Goal: Task Accomplishment & Management: Manage account settings

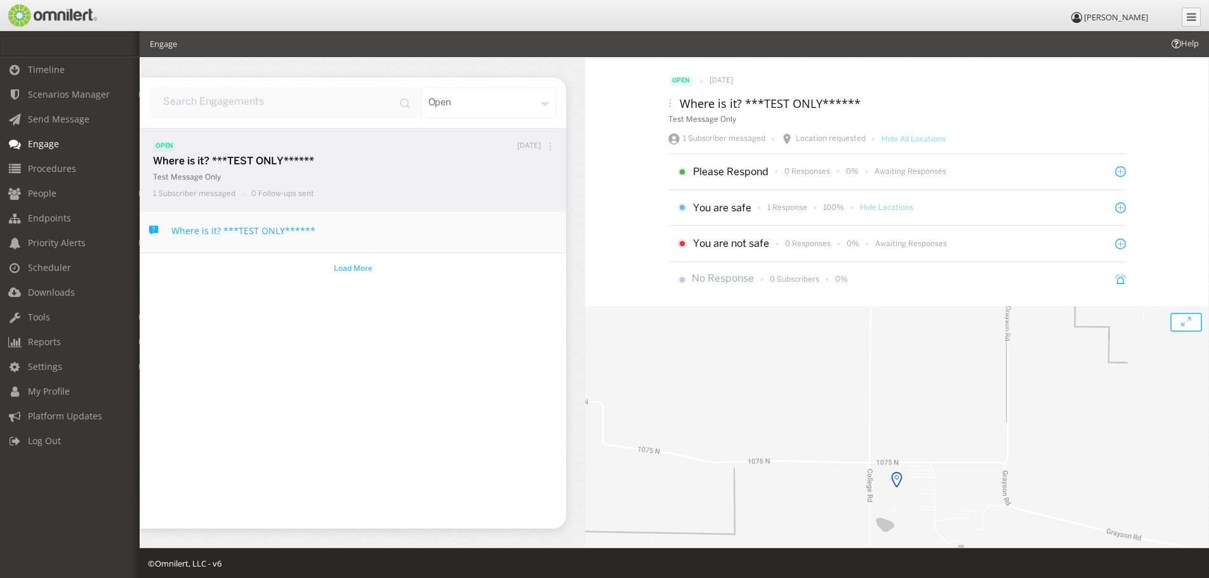
click at [345, 264] on span "Load More" at bounding box center [353, 268] width 39 height 11
click at [353, 272] on span "Load More" at bounding box center [354, 269] width 42 height 13
click at [507, 108] on div "open" at bounding box center [490, 103] width 136 height 32
click at [502, 158] on div "All" at bounding box center [509, 163] width 93 height 27
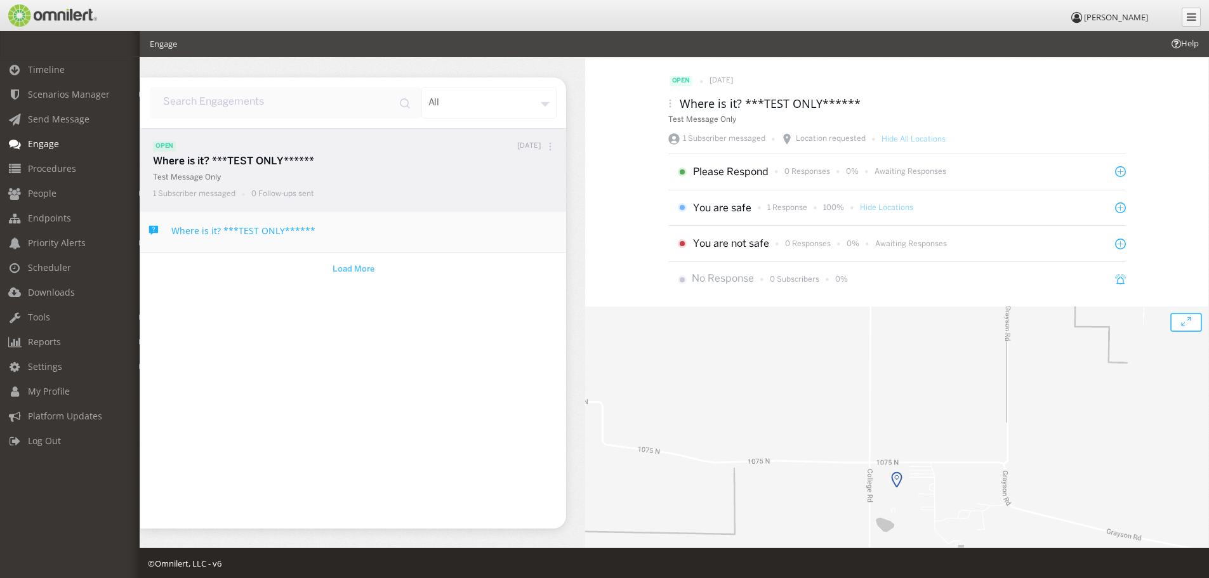
click at [361, 267] on span "Load More" at bounding box center [354, 269] width 42 height 13
click at [488, 104] on div "all" at bounding box center [490, 103] width 136 height 32
click at [488, 215] on div "Archived" at bounding box center [509, 217] width 93 height 27
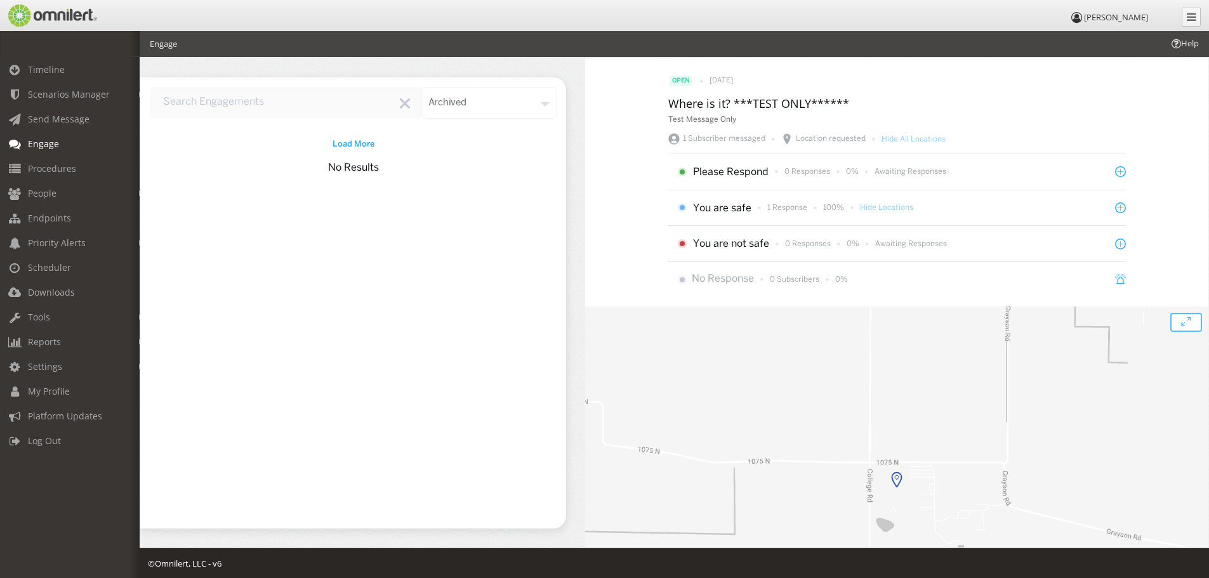
click at [493, 99] on div "archived" at bounding box center [490, 103] width 136 height 32
click at [503, 237] on div "Template" at bounding box center [509, 245] width 93 height 27
click at [488, 102] on div "template" at bounding box center [490, 103] width 136 height 32
click at [498, 186] on div "Open" at bounding box center [509, 190] width 93 height 27
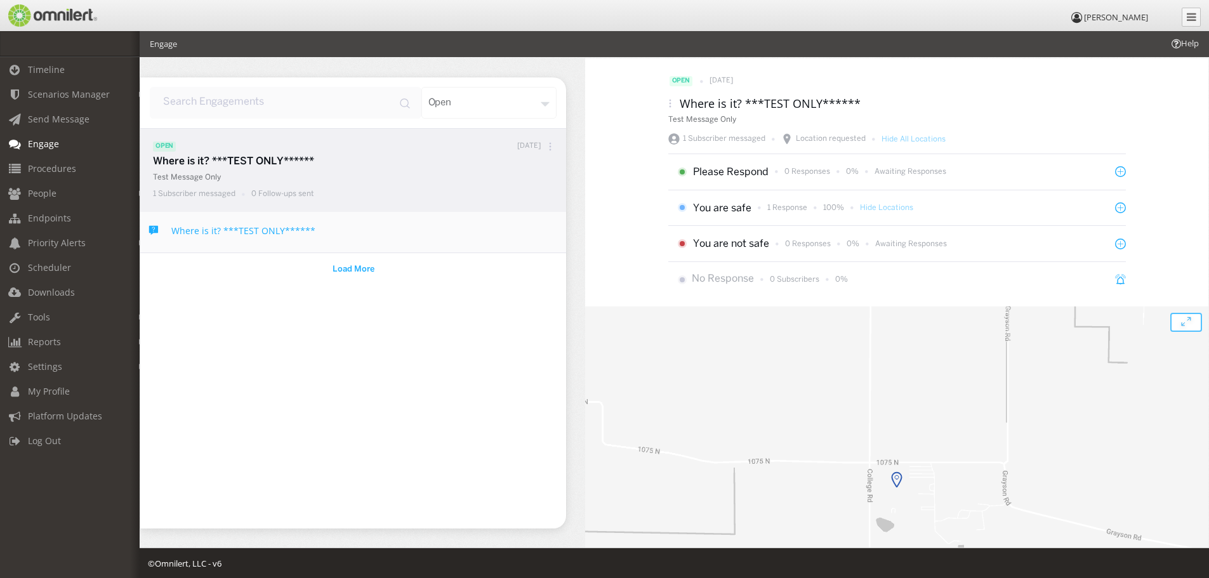
click at [488, 99] on div "open" at bounding box center [490, 103] width 136 height 32
click at [494, 163] on div "All" at bounding box center [509, 163] width 93 height 27
click at [23, 189] on link "People" at bounding box center [75, 193] width 151 height 25
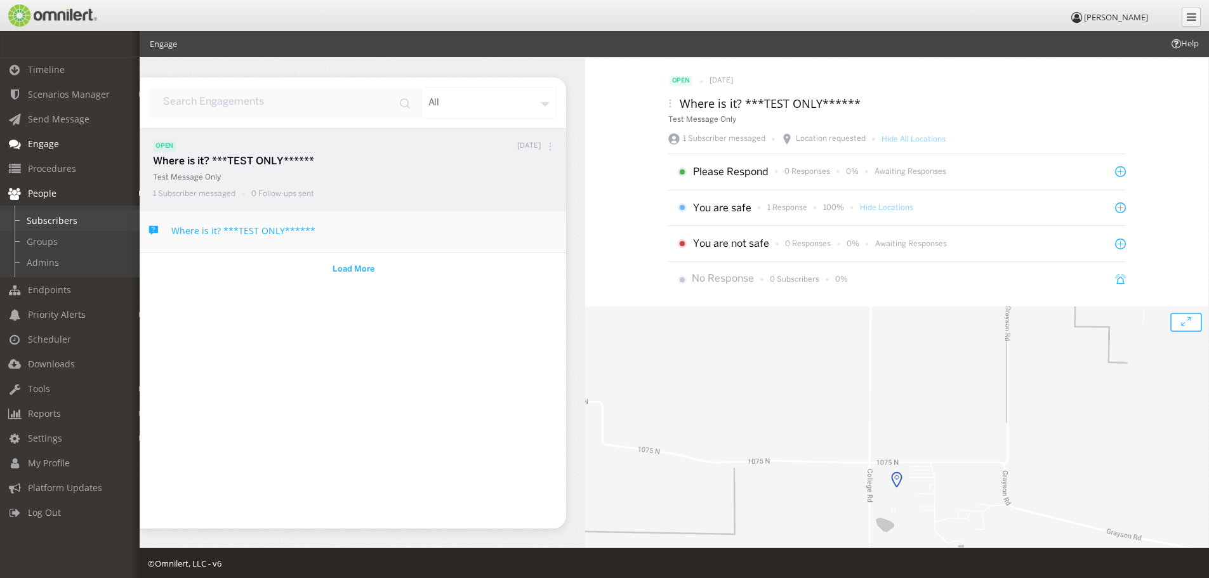
click at [37, 219] on link "Subscribers" at bounding box center [75, 220] width 151 height 21
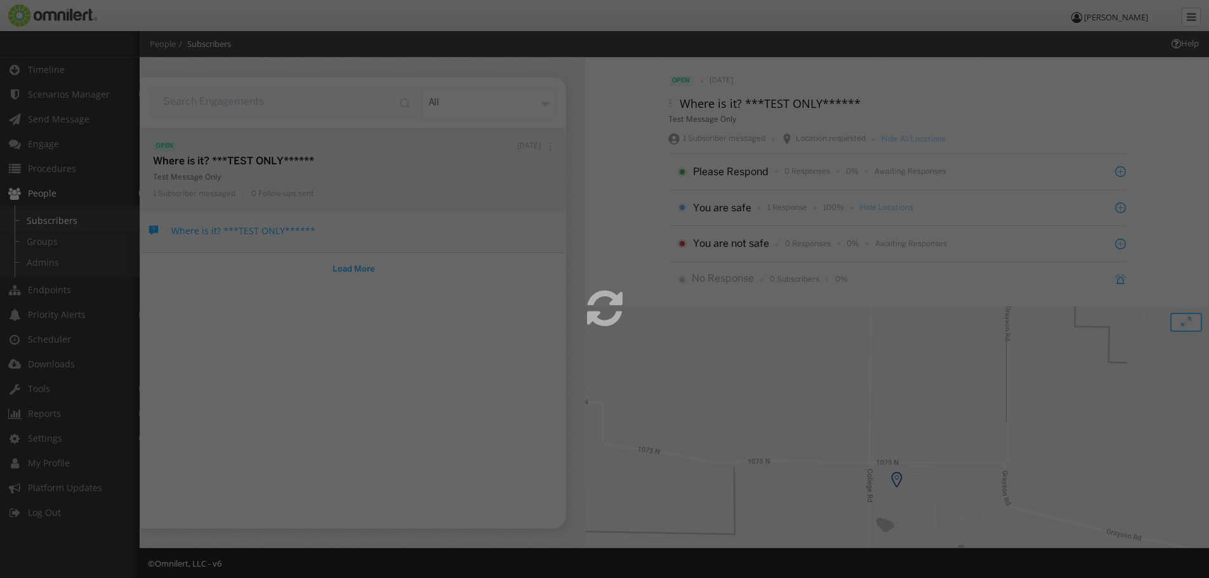
select select
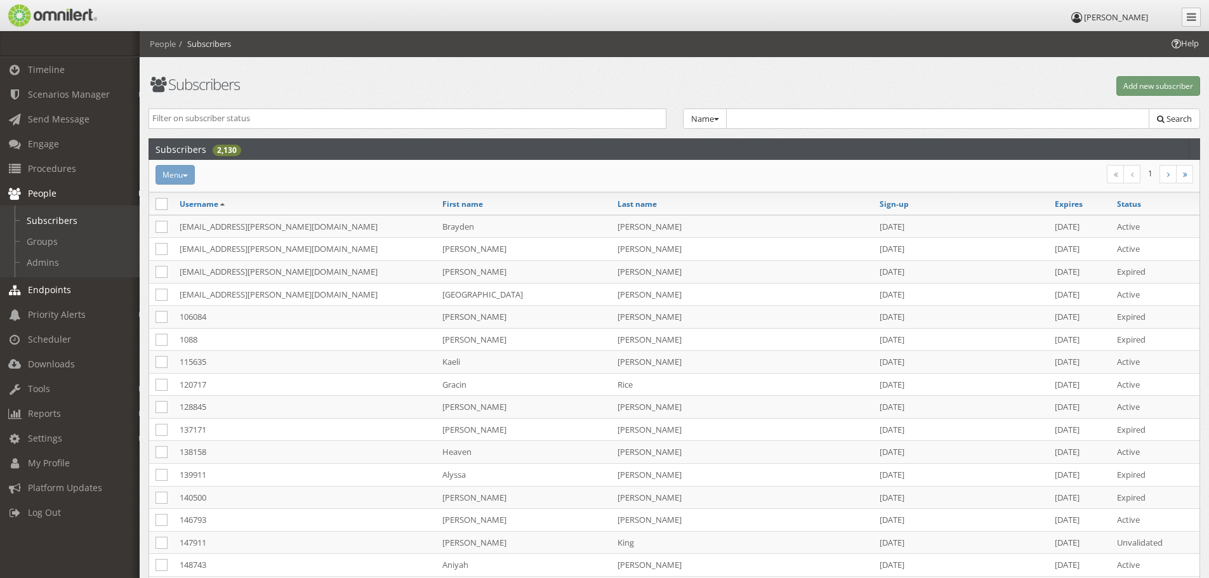
click at [30, 292] on span "Endpoints" at bounding box center [49, 290] width 43 height 12
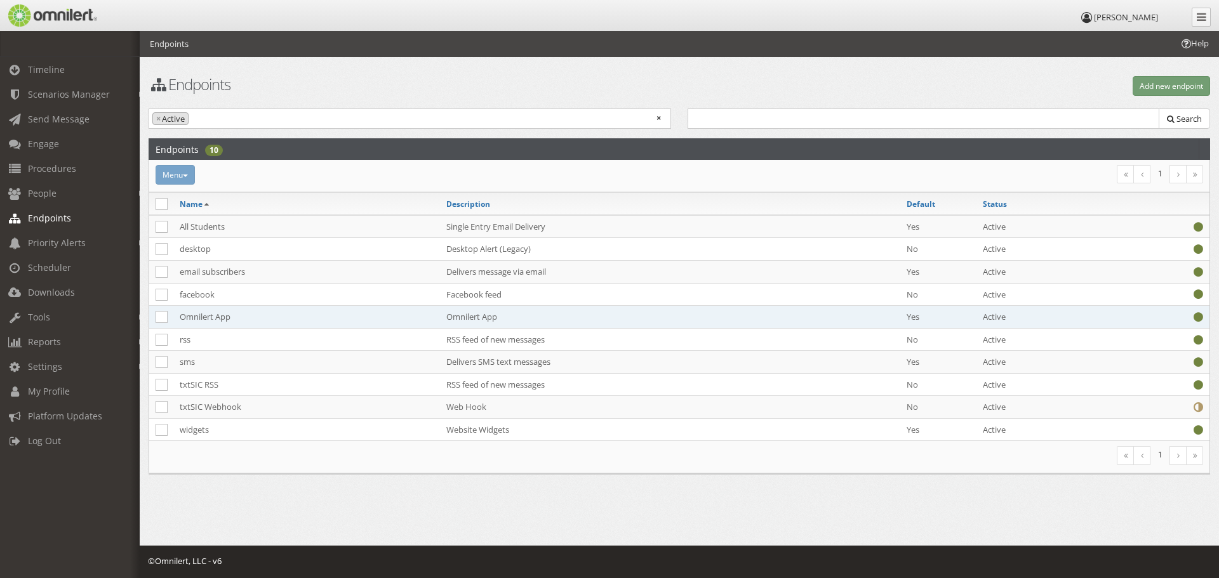
click at [222, 317] on td "Omnilert App" at bounding box center [306, 317] width 267 height 23
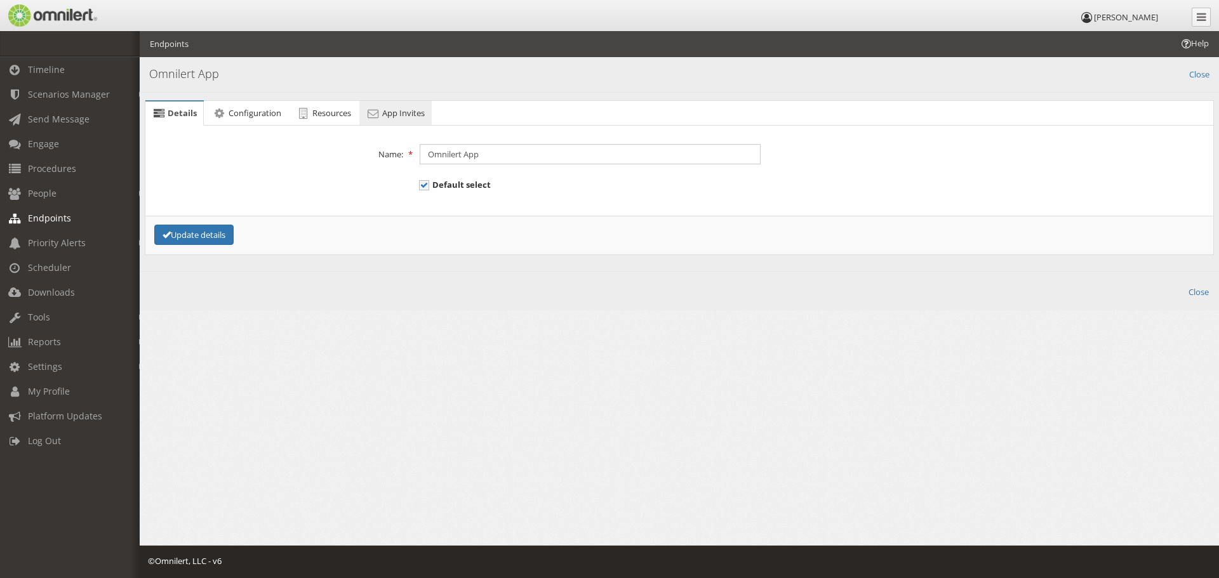
click at [390, 112] on span "App Invites" at bounding box center [403, 112] width 43 height 11
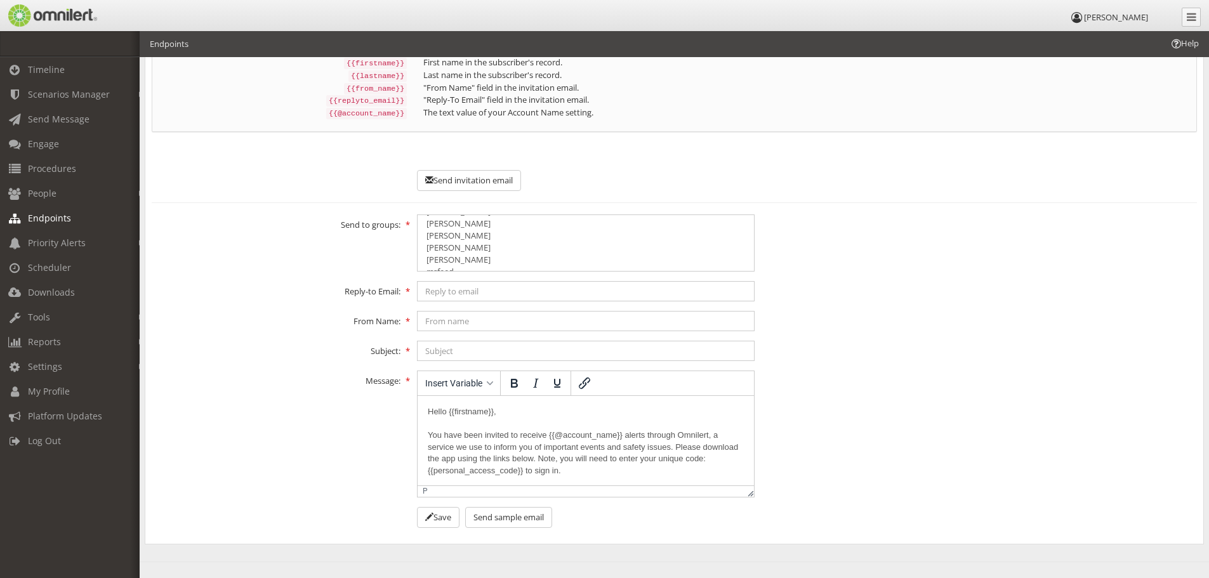
scroll to position [861, 0]
select select "4343095"
click at [448, 230] on option "[PERSON_NAME]" at bounding box center [585, 233] width 321 height 12
click at [612, 252] on option "[PERSON_NAME]" at bounding box center [585, 258] width 321 height 12
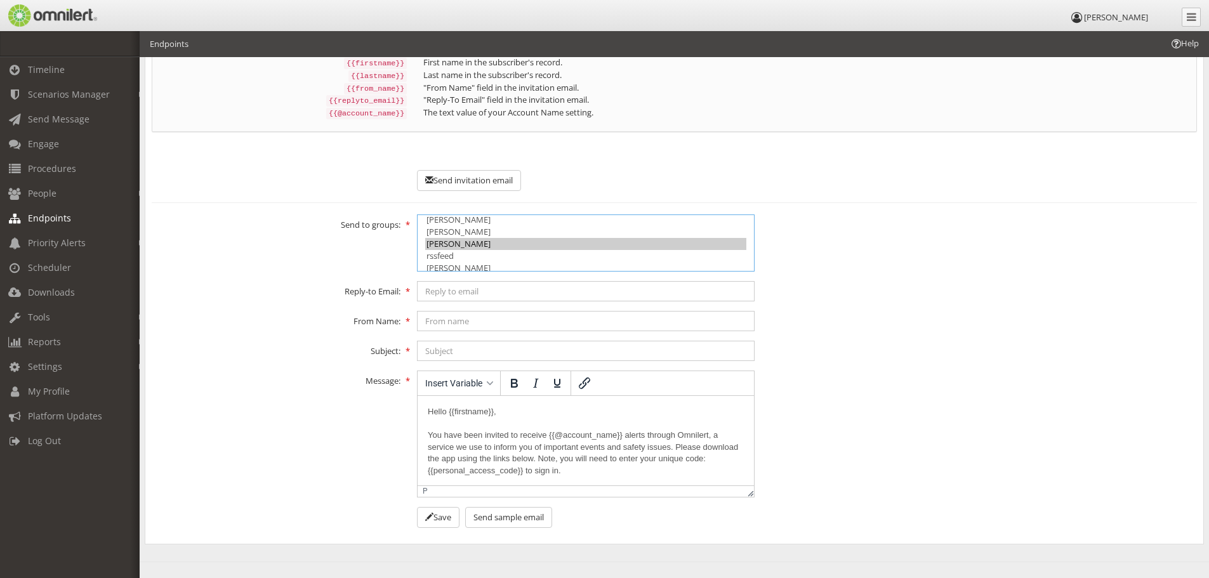
scroll to position [861, 0]
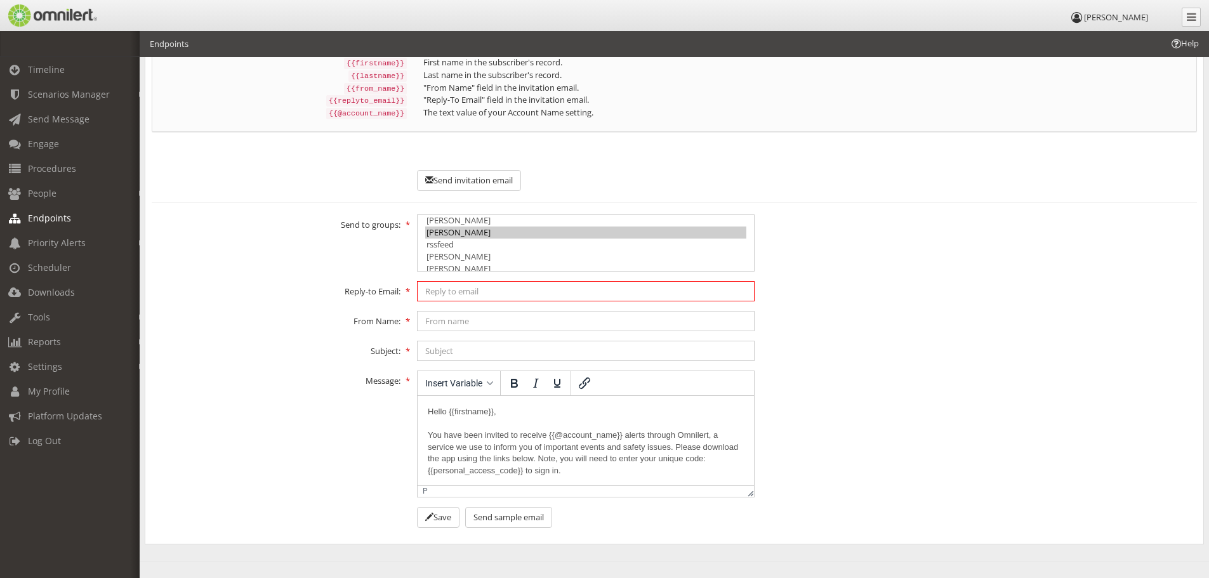
click at [557, 291] on input "text" at bounding box center [586, 291] width 338 height 20
type input "[PERSON_NAME][EMAIL_ADDRESS][PERSON_NAME][DOMAIN_NAME]"
click at [559, 313] on input "text" at bounding box center [586, 321] width 338 height 20
click at [559, 334] on form "Send to groups: All Subscribers Active On-Campus Employees [DATE] [PERSON_NAME]…" at bounding box center [675, 372] width 1046 height 314
click at [559, 341] on input "text" at bounding box center [586, 351] width 338 height 20
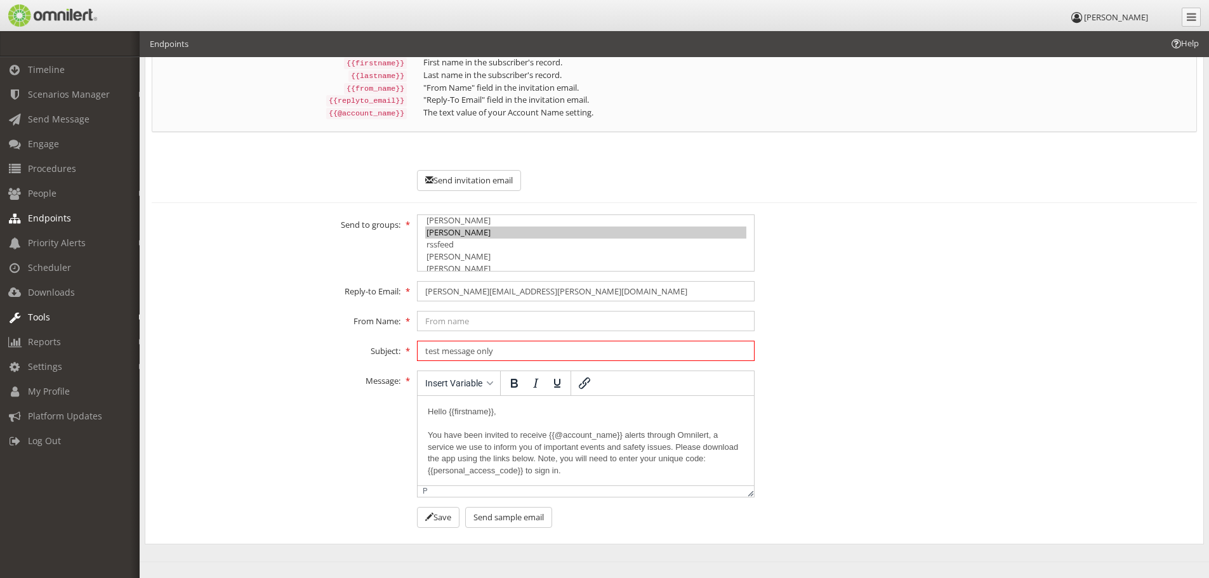
type input "test message only"
click at [453, 242] on option "rssfeed" at bounding box center [585, 245] width 321 height 12
select select "4343095"
click at [451, 227] on option "[PERSON_NAME]" at bounding box center [585, 233] width 321 height 12
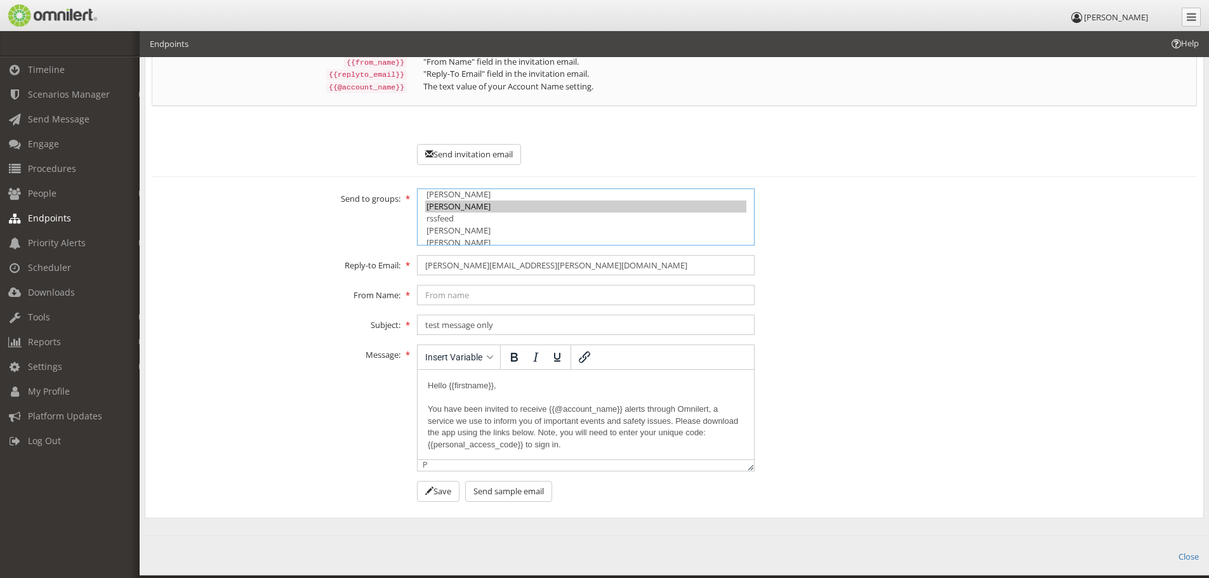
scroll to position [241, 0]
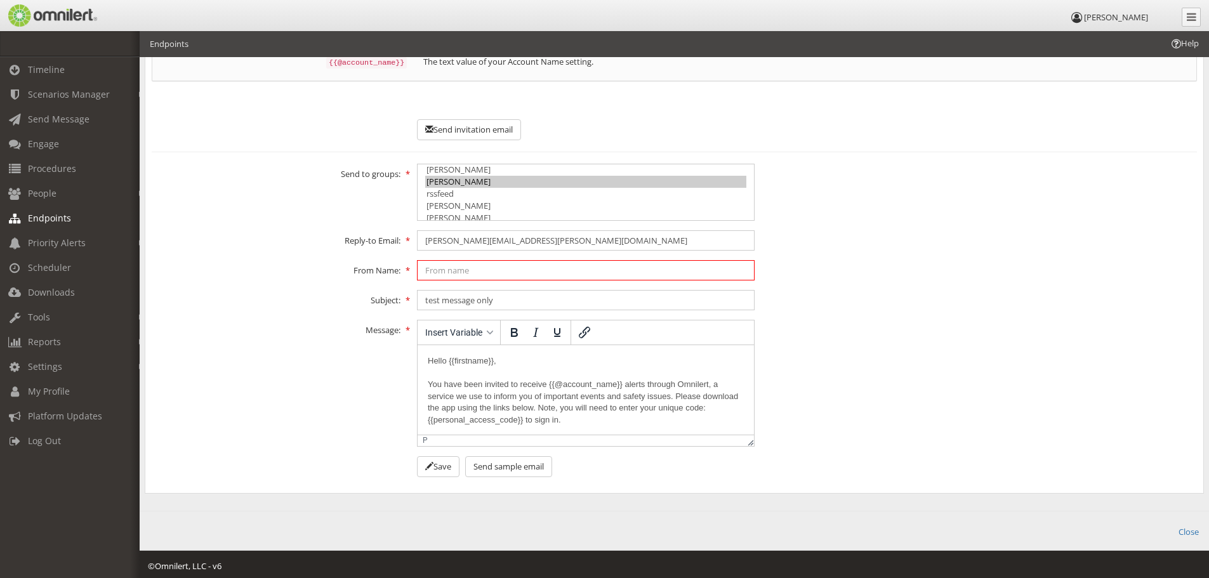
click at [481, 266] on input "text" at bounding box center [586, 270] width 338 height 20
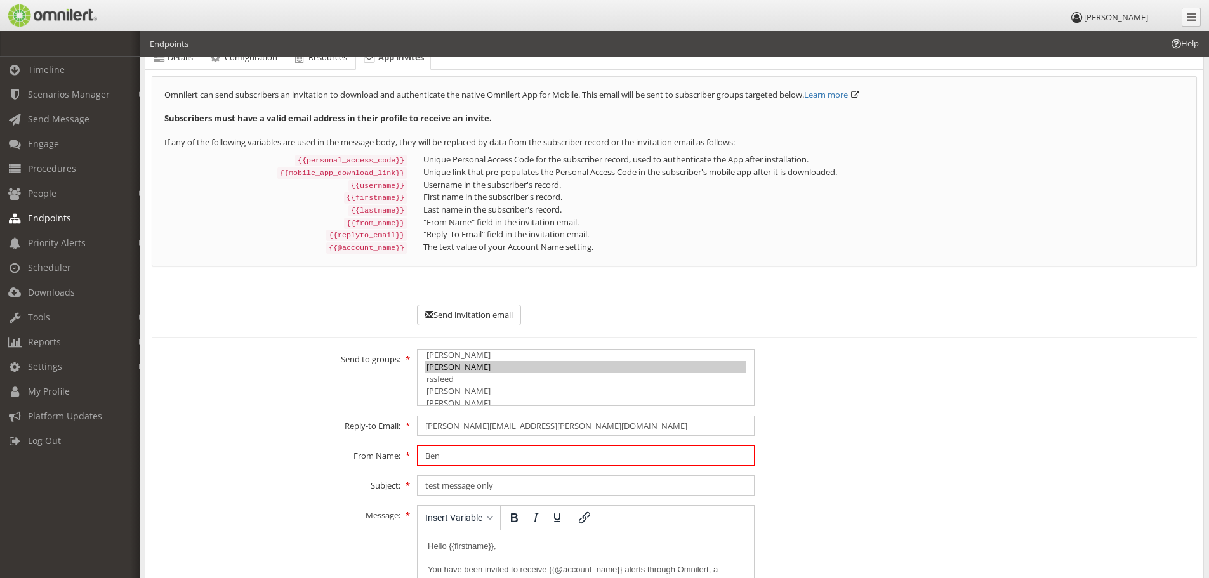
scroll to position [0, 0]
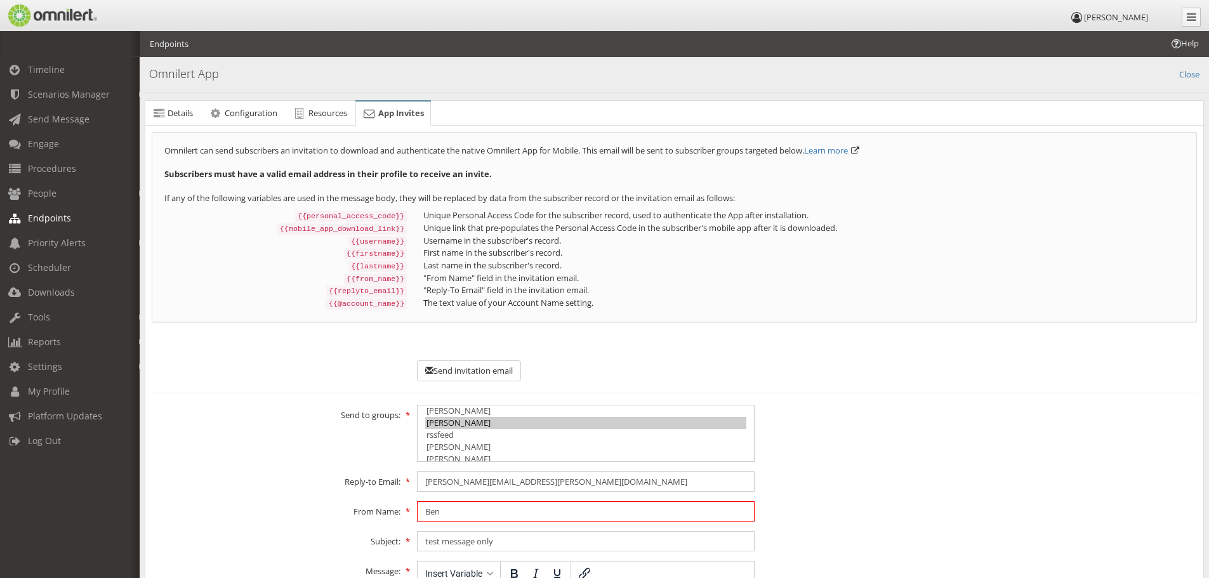
type input "Ben"
click at [437, 419] on option "[PERSON_NAME]" at bounding box center [585, 423] width 321 height 12
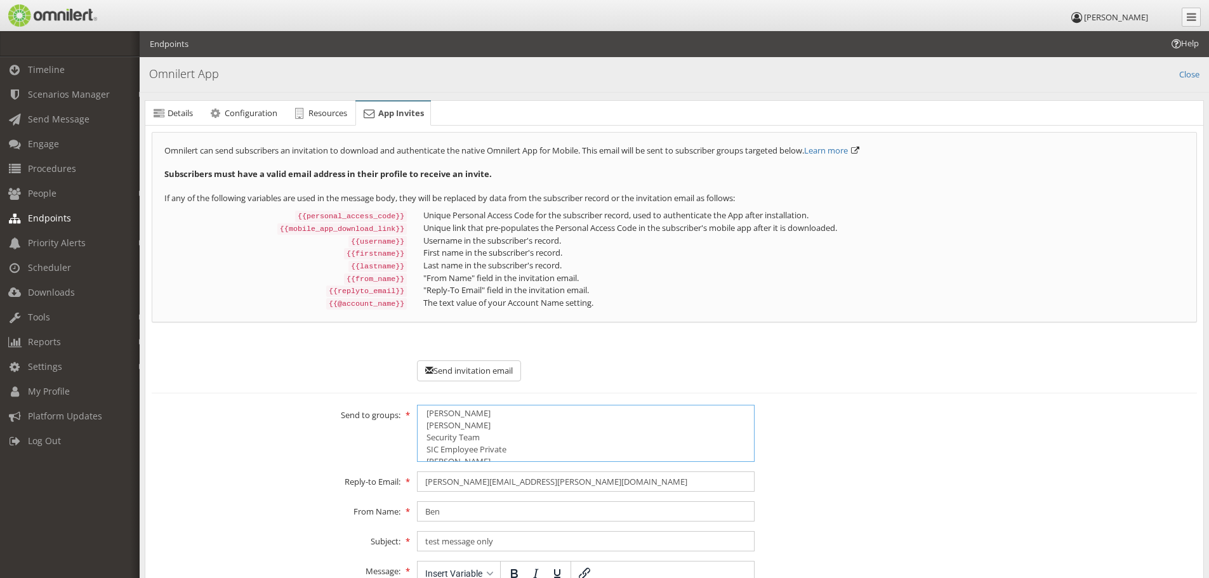
scroll to position [870, 0]
click at [496, 369] on button "Send invitation email" at bounding box center [469, 371] width 104 height 21
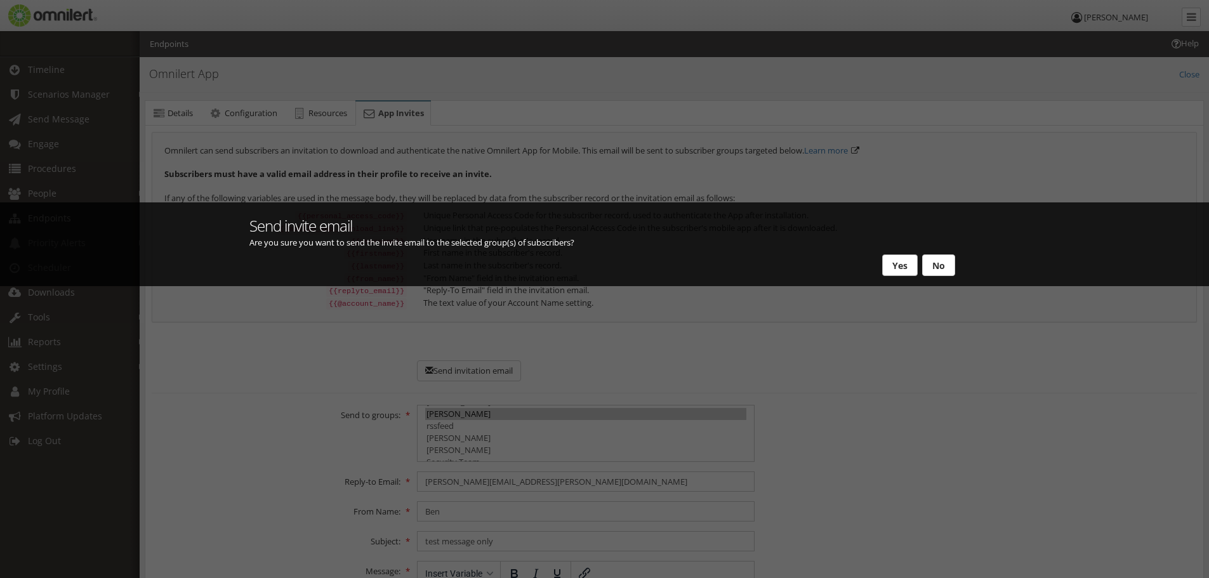
click at [897, 263] on button "Yes" at bounding box center [900, 266] width 36 height 22
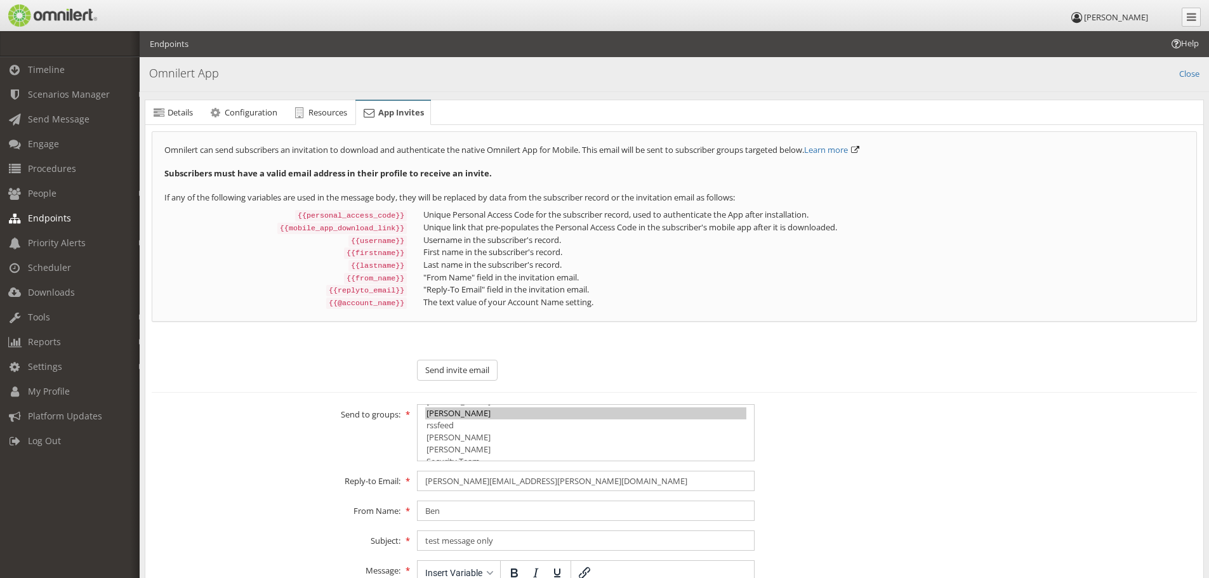
scroll to position [0, 0]
click at [245, 113] on span "Configuration" at bounding box center [251, 112] width 53 height 11
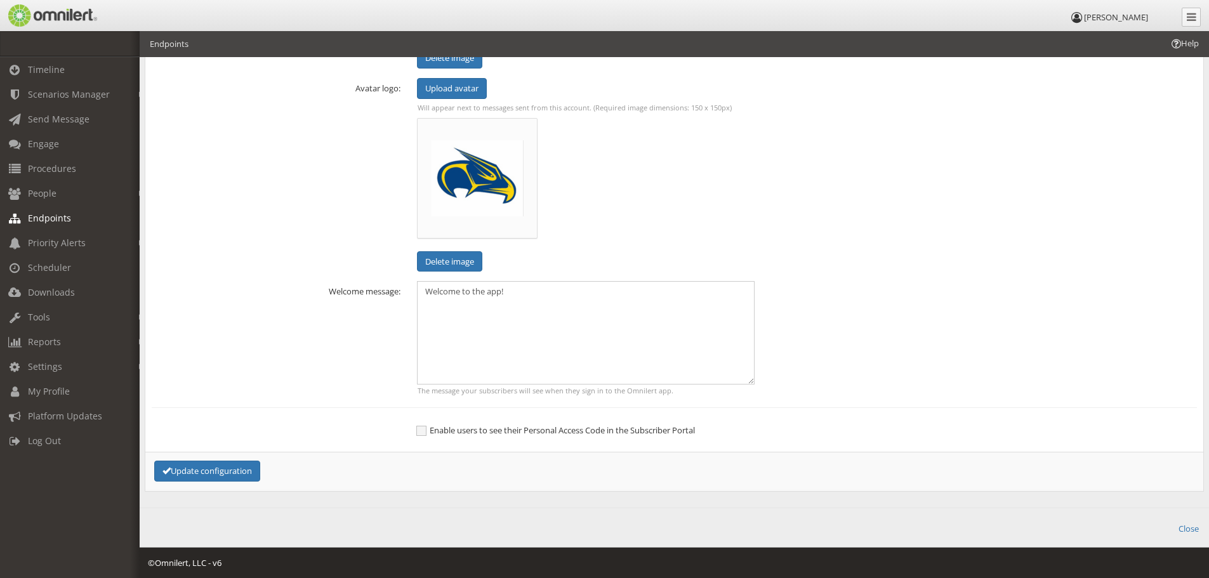
scroll to position [319, 0]
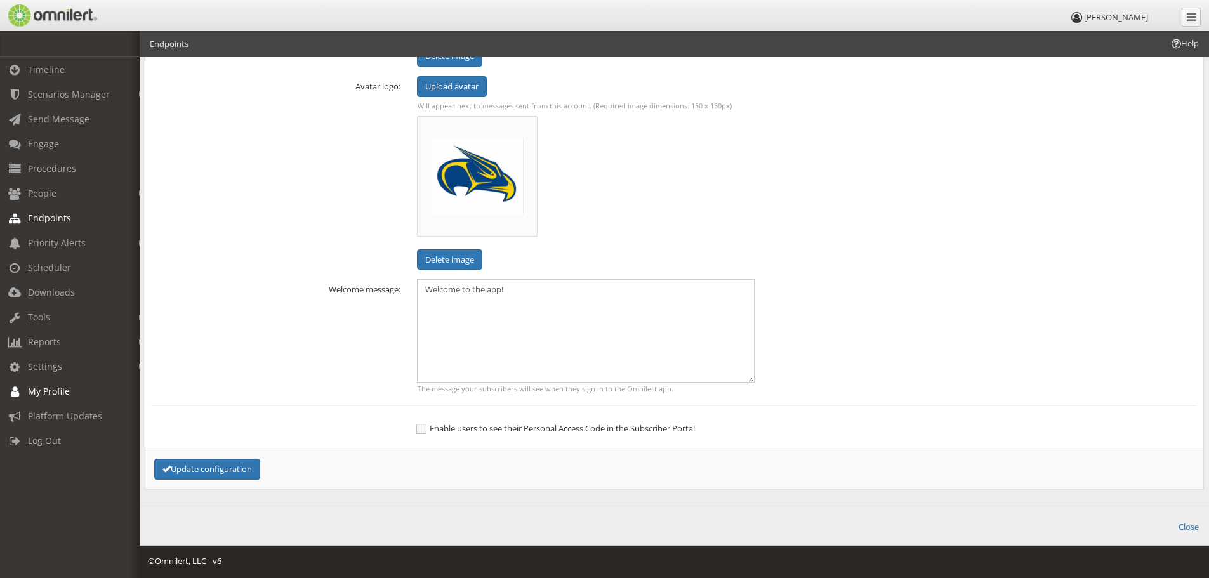
click at [62, 396] on span "My Profile" at bounding box center [49, 391] width 42 height 12
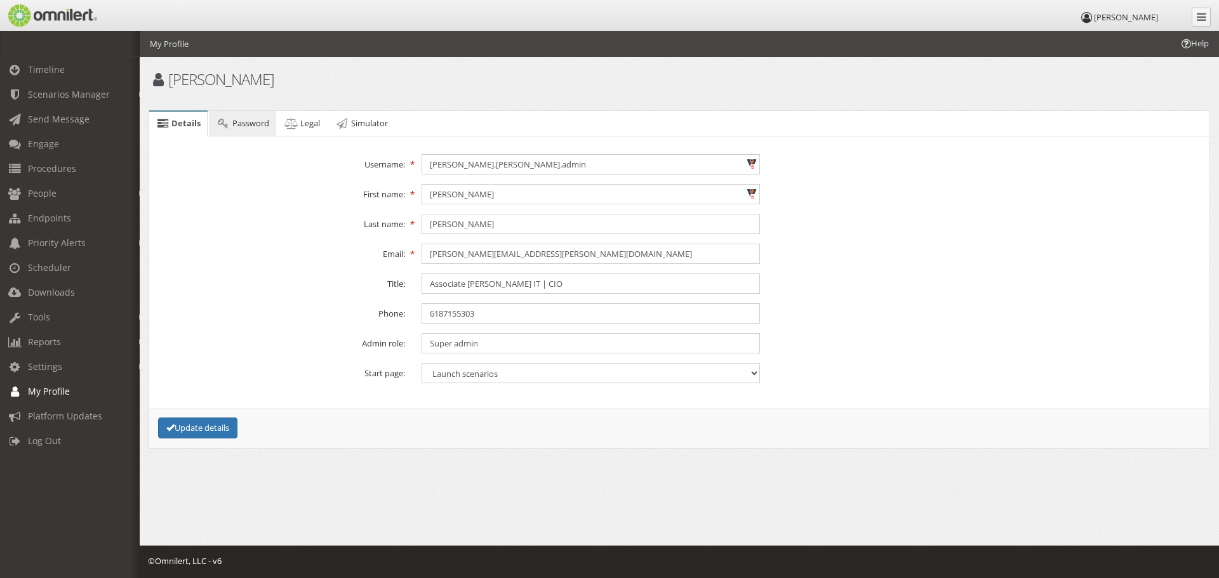
click at [231, 126] on link "Password" at bounding box center [242, 123] width 67 height 25
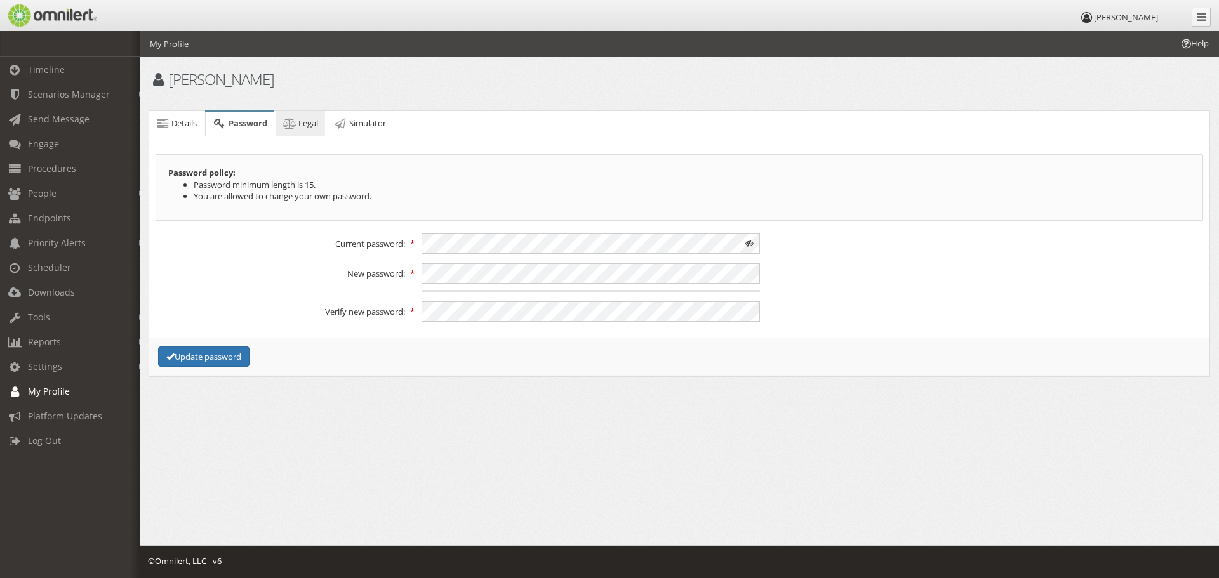
click at [296, 126] on icon at bounding box center [289, 123] width 14 height 8
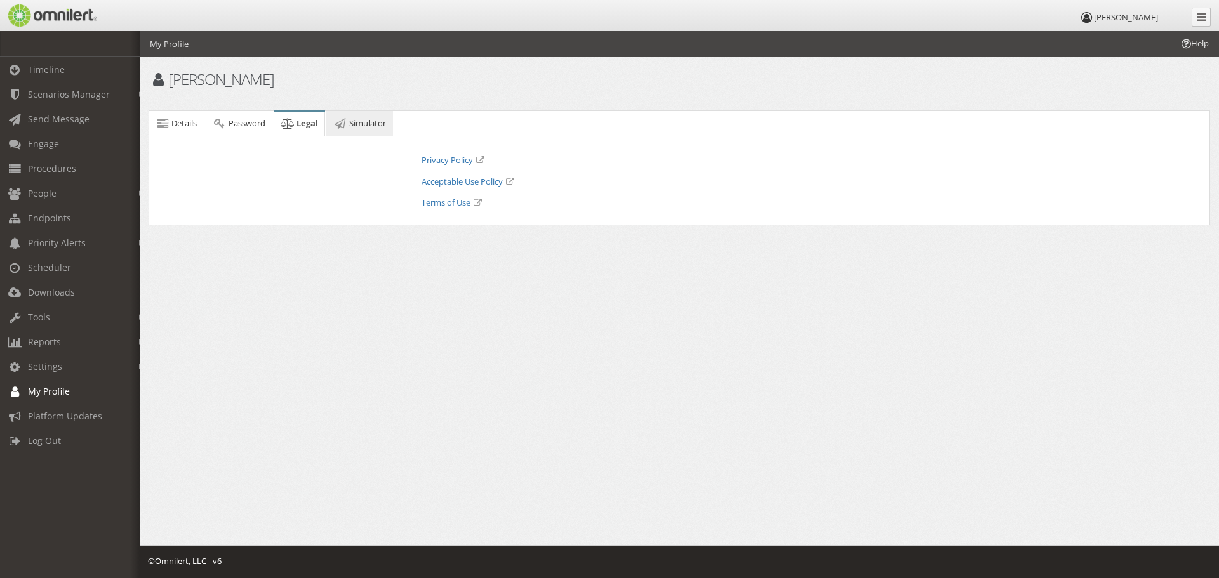
click at [372, 126] on span "Simulator" at bounding box center [367, 122] width 37 height 11
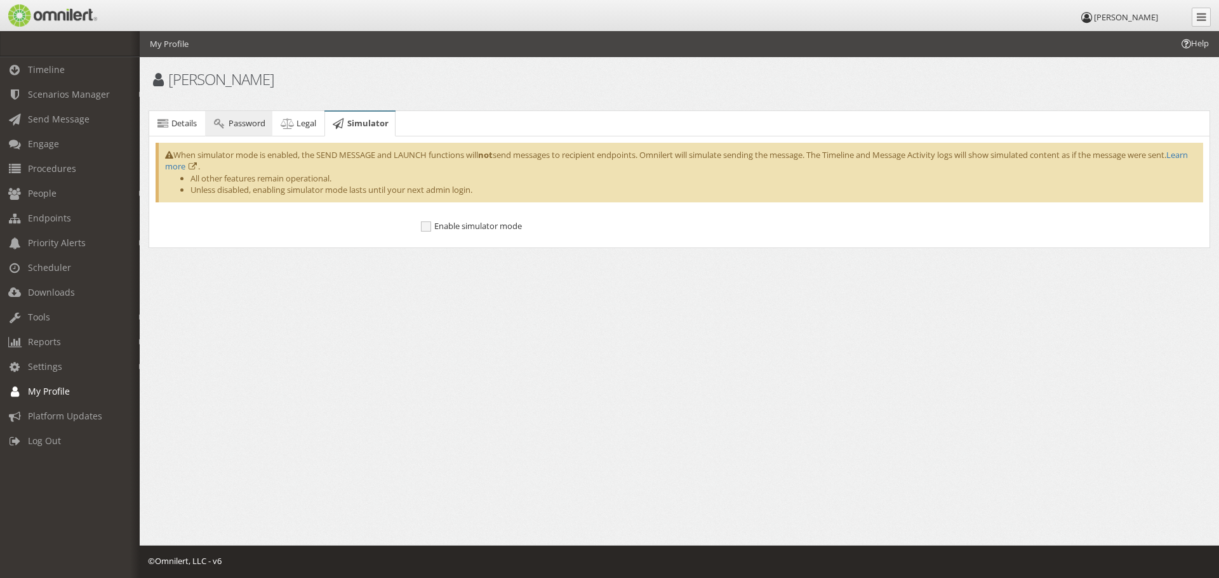
click at [252, 123] on span "Password" at bounding box center [247, 122] width 37 height 11
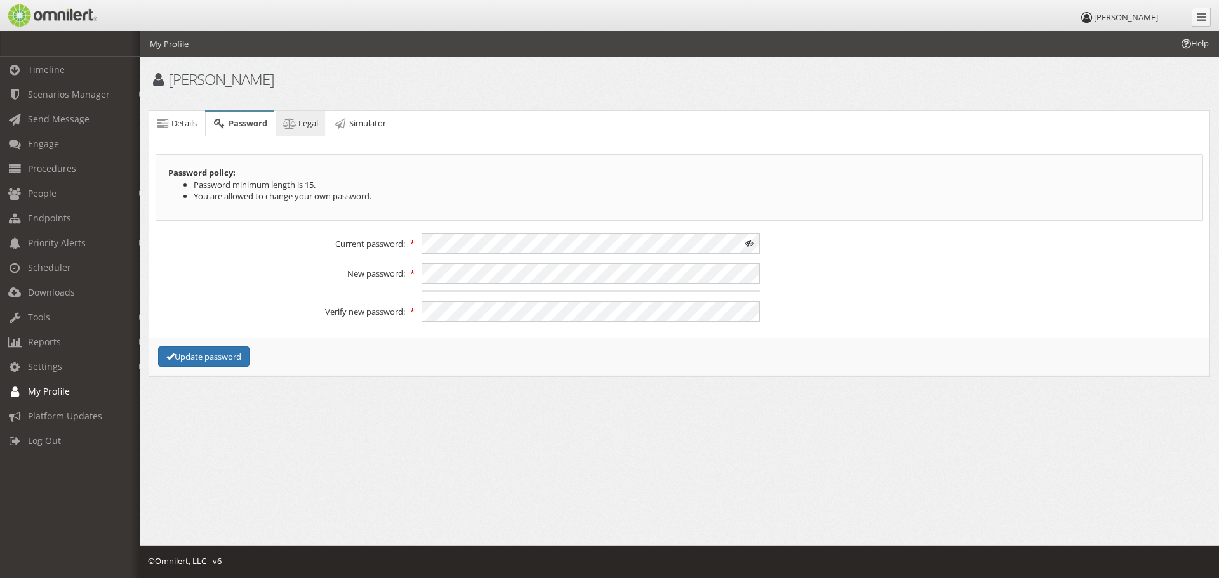
click at [285, 124] on icon at bounding box center [289, 123] width 14 height 8
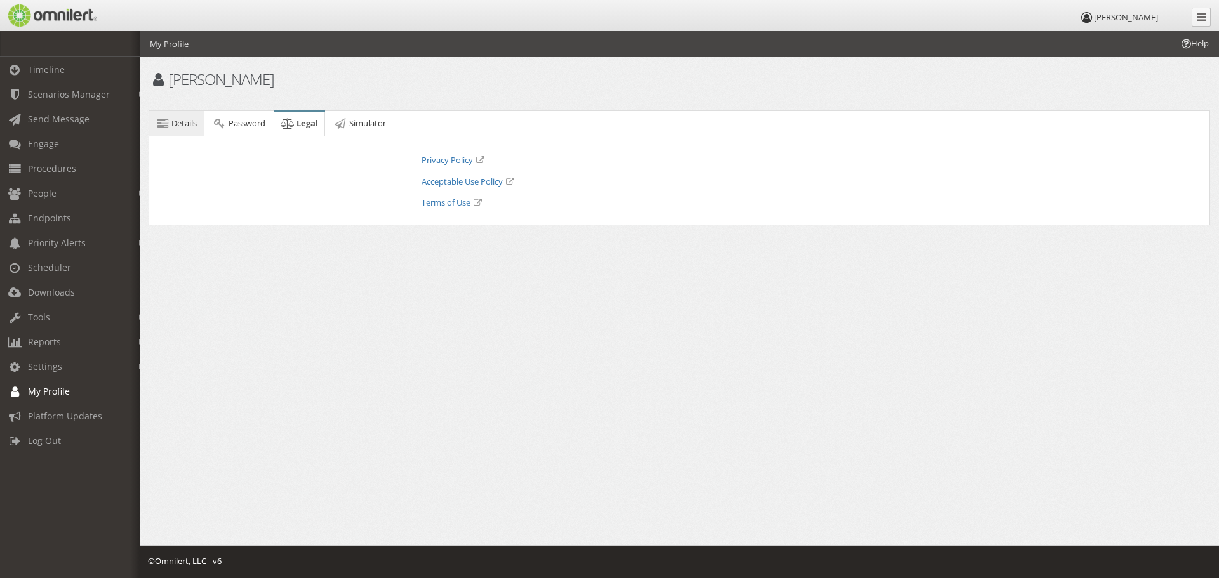
click at [156, 123] on icon at bounding box center [163, 123] width 14 height 8
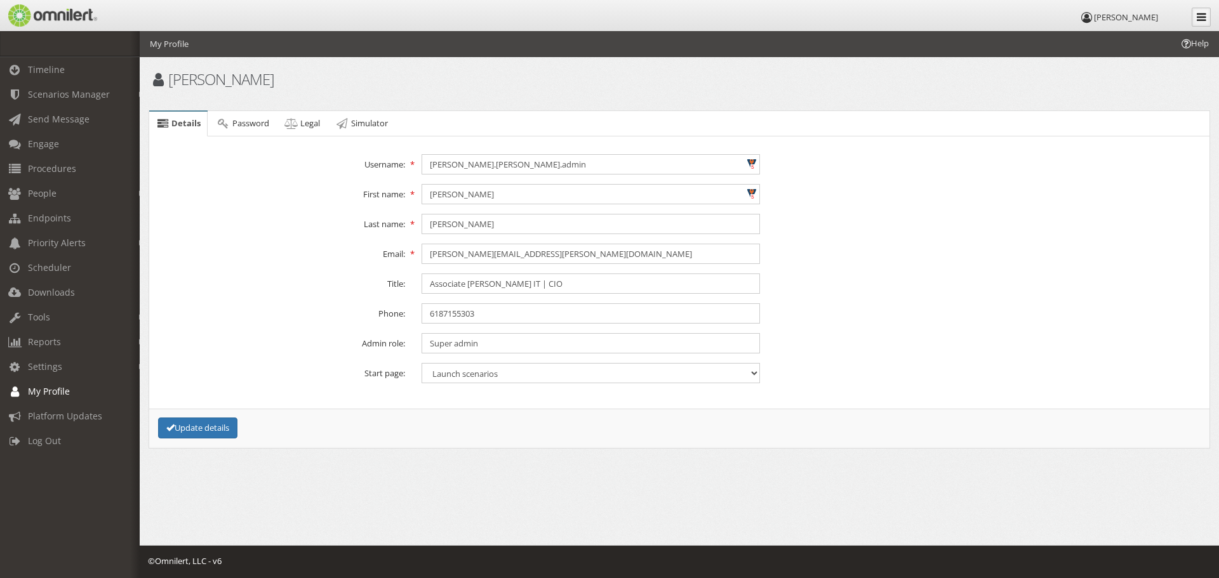
click at [1204, 14] on icon at bounding box center [1202, 16] width 10 height 11
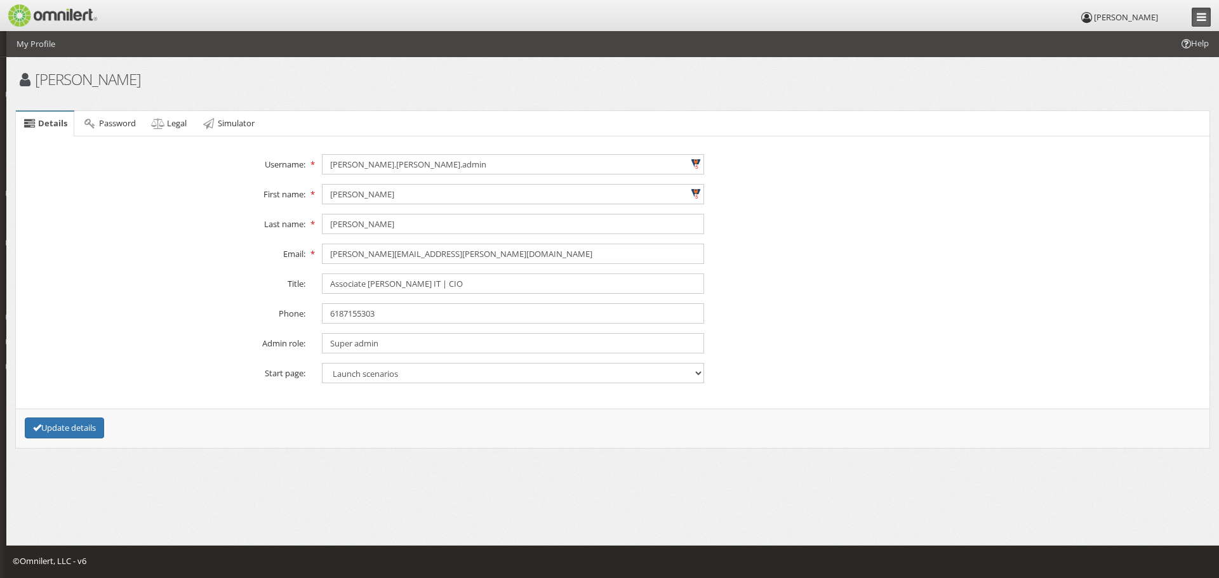
click at [1204, 14] on icon at bounding box center [1202, 16] width 10 height 11
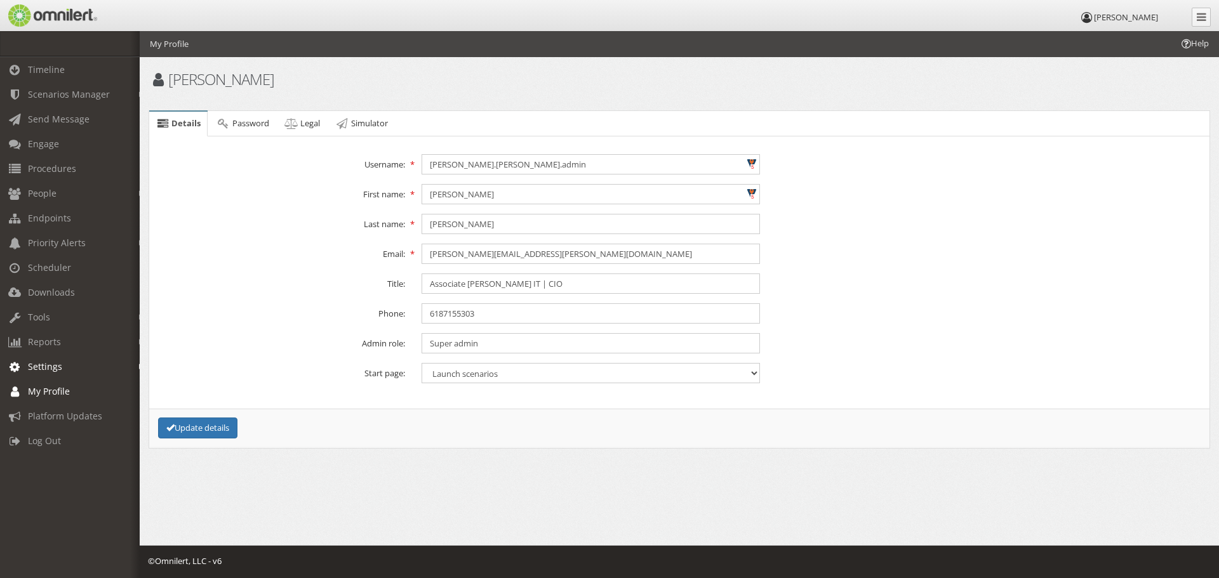
click at [48, 368] on span "Settings" at bounding box center [45, 367] width 34 height 12
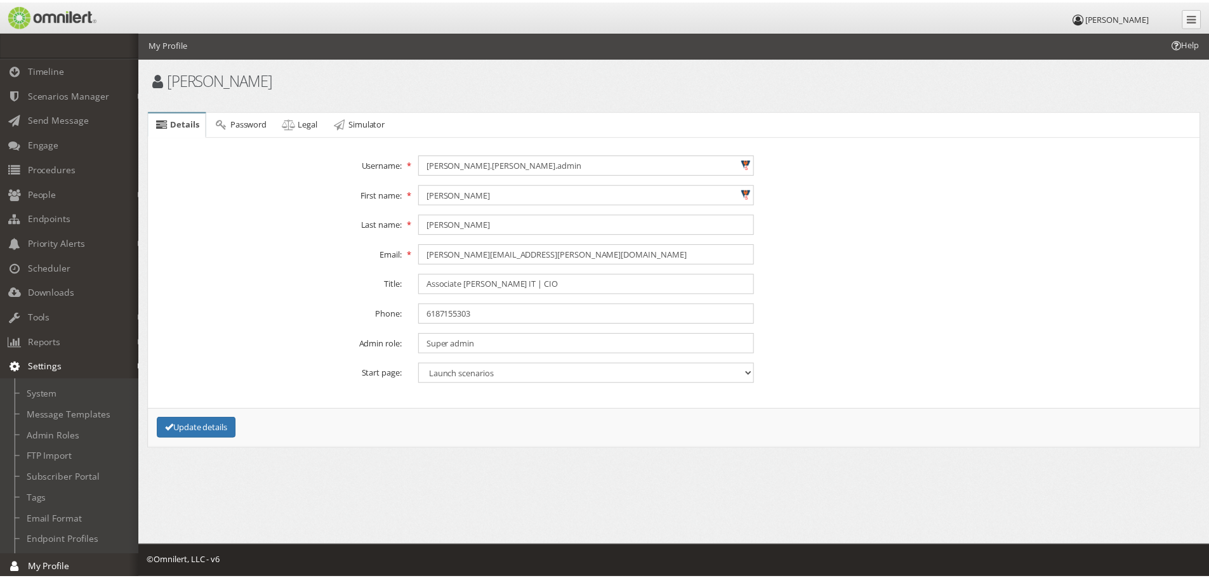
scroll to position [63, 0]
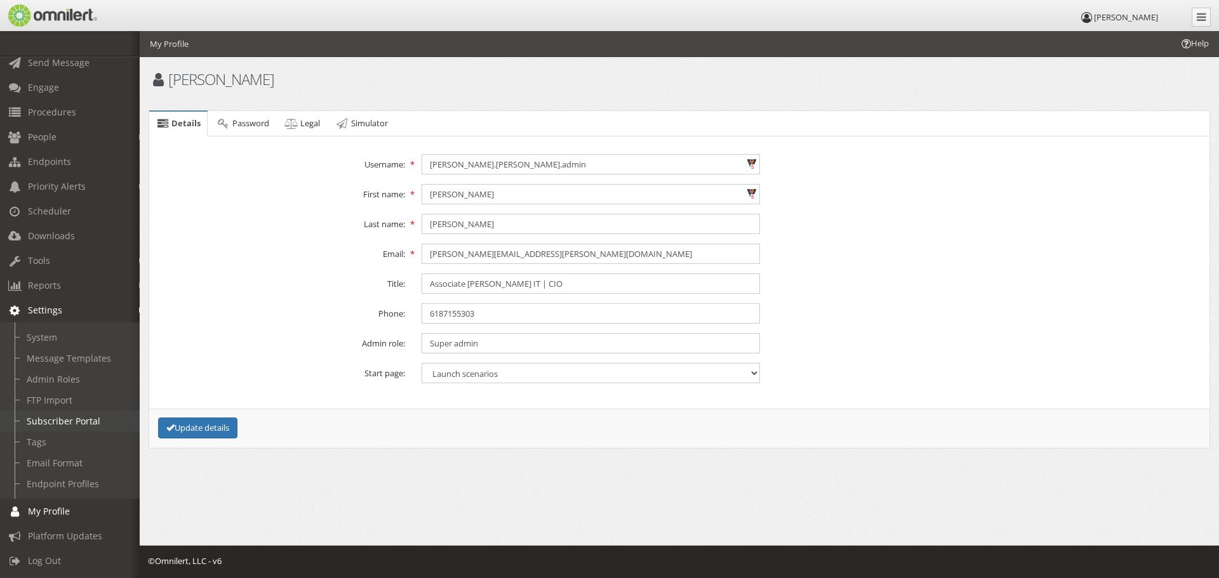
click at [67, 415] on link "Subscriber Portal" at bounding box center [75, 421] width 151 height 21
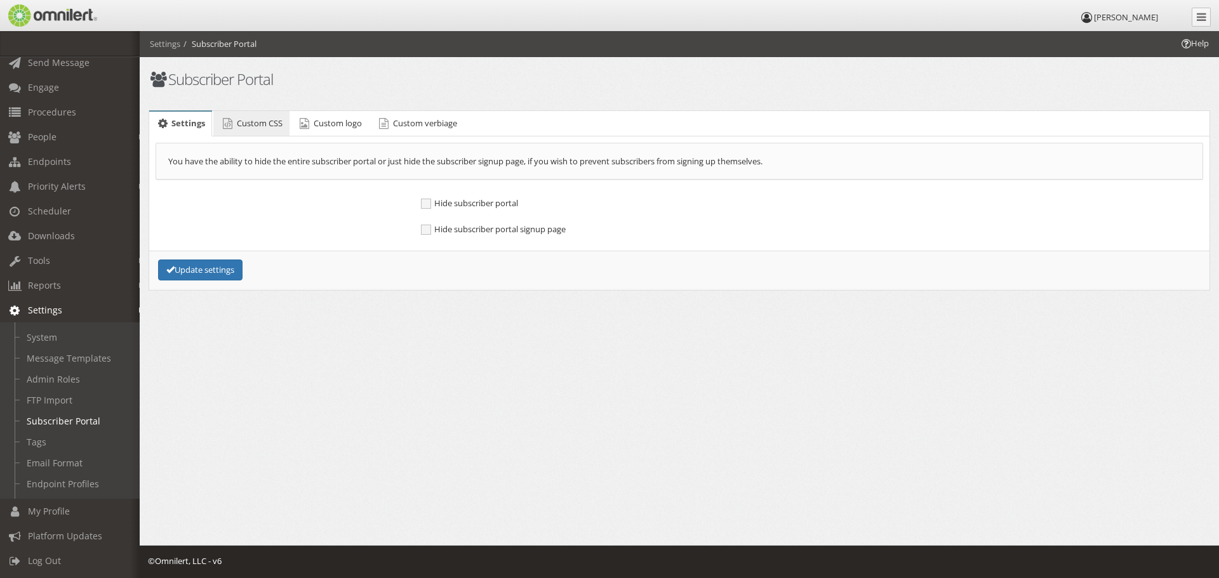
click at [268, 132] on link "Custom CSS" at bounding box center [251, 123] width 76 height 25
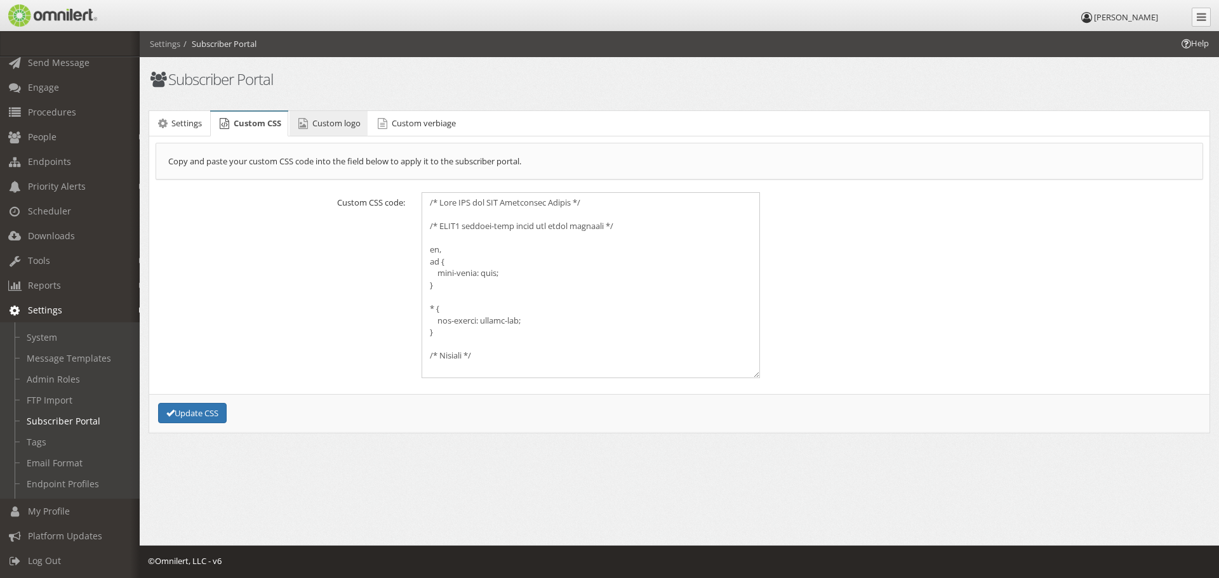
click at [326, 124] on span "Custom logo" at bounding box center [336, 122] width 48 height 11
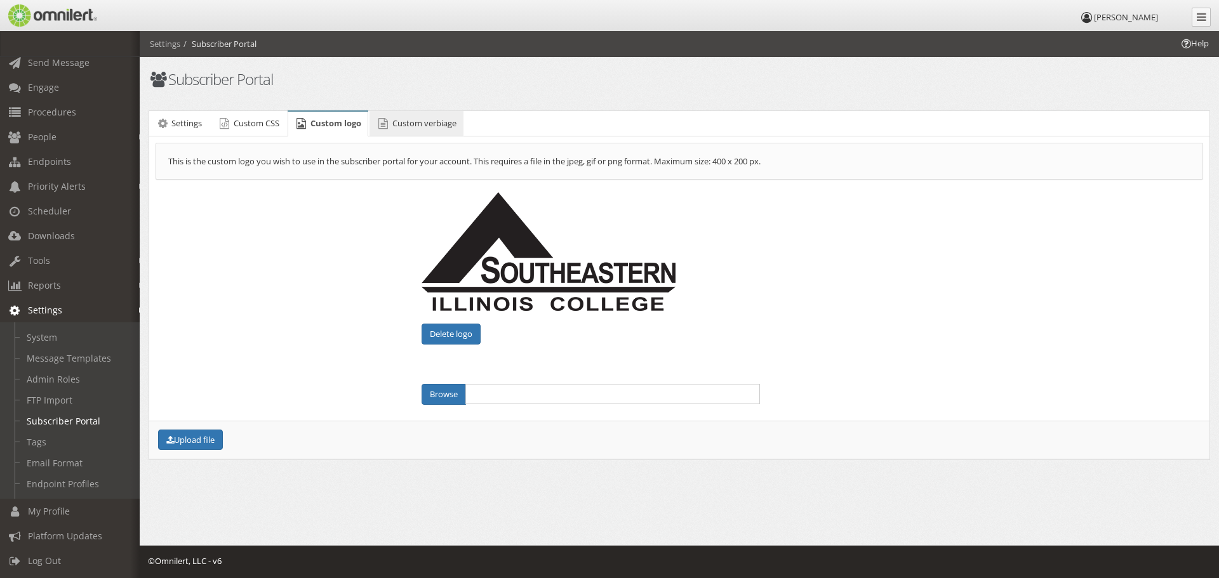
click at [409, 121] on span "Custom verbiage" at bounding box center [424, 122] width 64 height 11
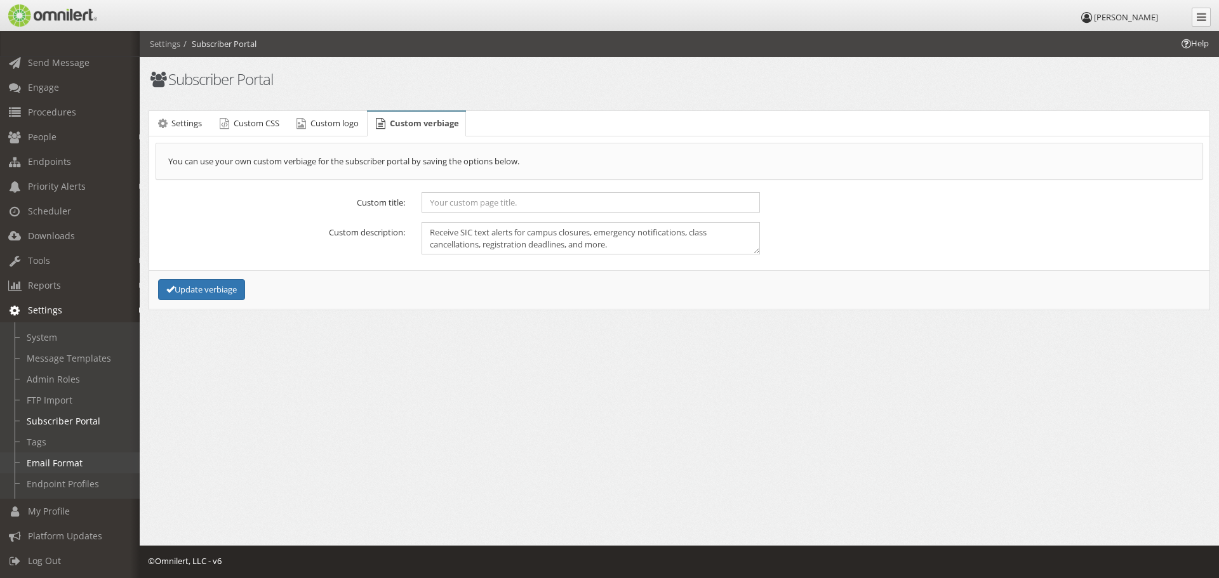
click at [37, 463] on link "Email Format" at bounding box center [75, 463] width 151 height 21
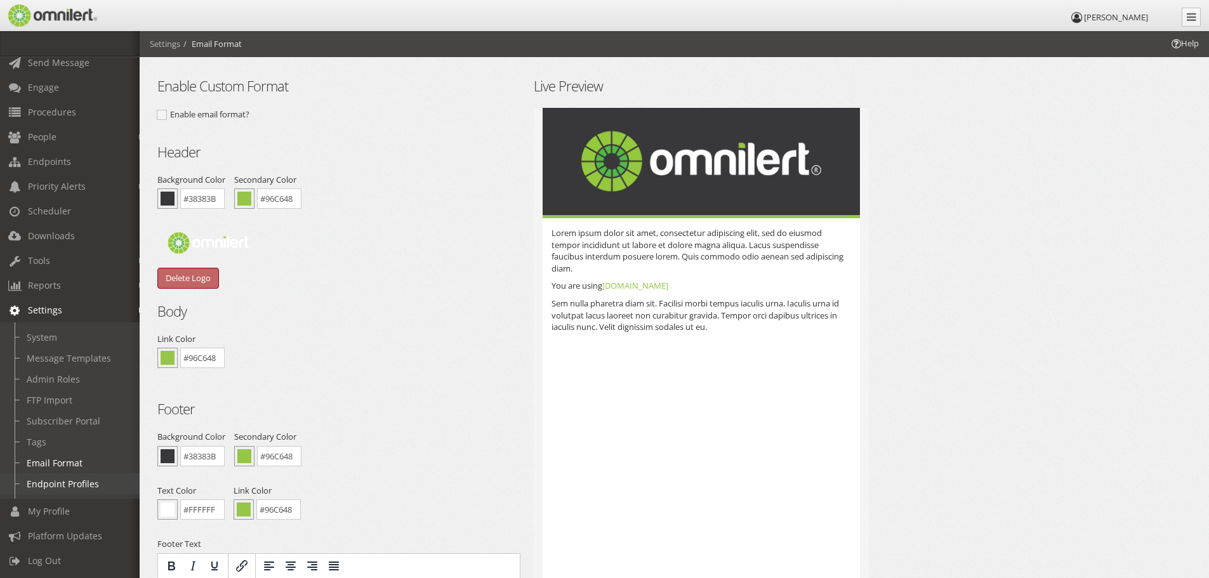
click at [50, 479] on link "Endpoint Profiles" at bounding box center [75, 484] width 151 height 21
click at [50, 479] on body "[PERSON_NAME] Timeline Scenarios Manager Launch Scenarios Actions Triggers Get …" at bounding box center [604, 410] width 1209 height 759
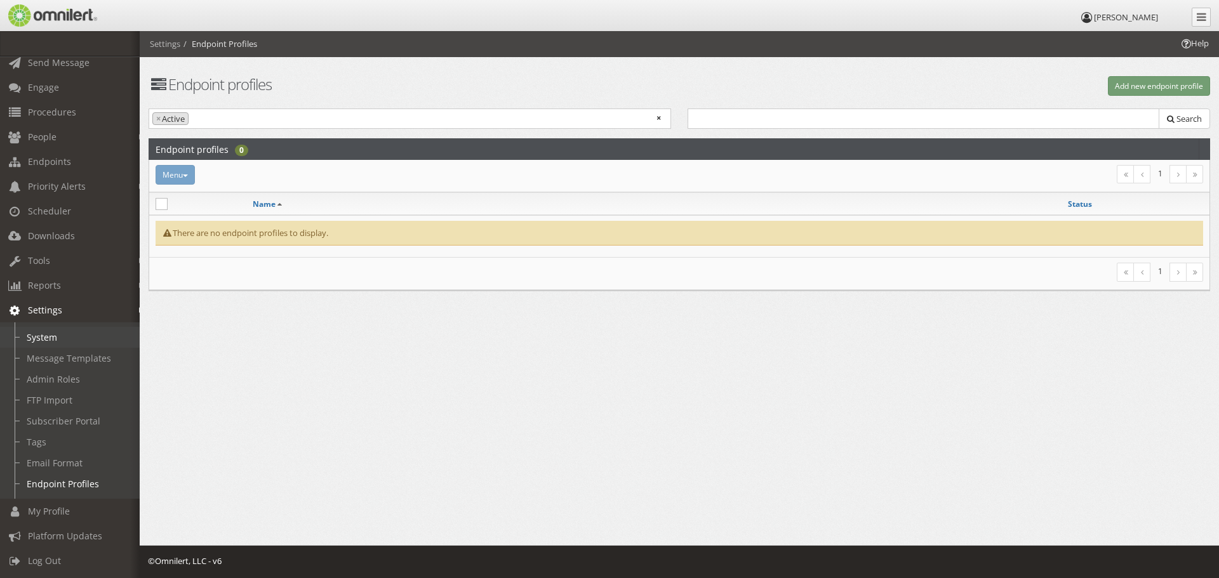
click at [46, 327] on link "System" at bounding box center [75, 337] width 151 height 21
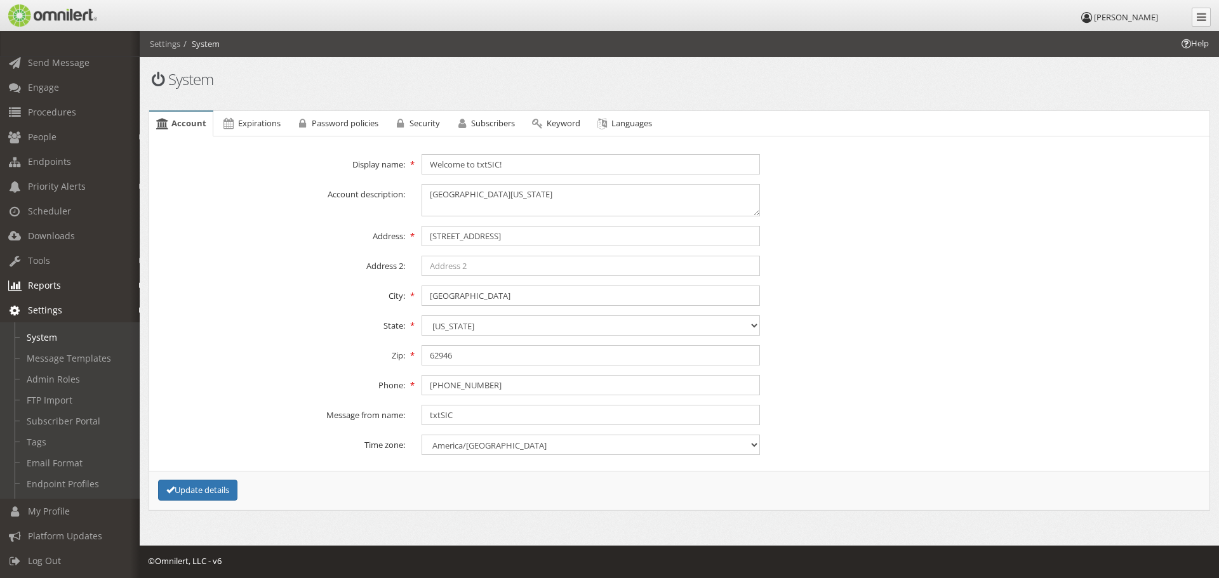
click at [35, 279] on span "Reports" at bounding box center [44, 285] width 33 height 12
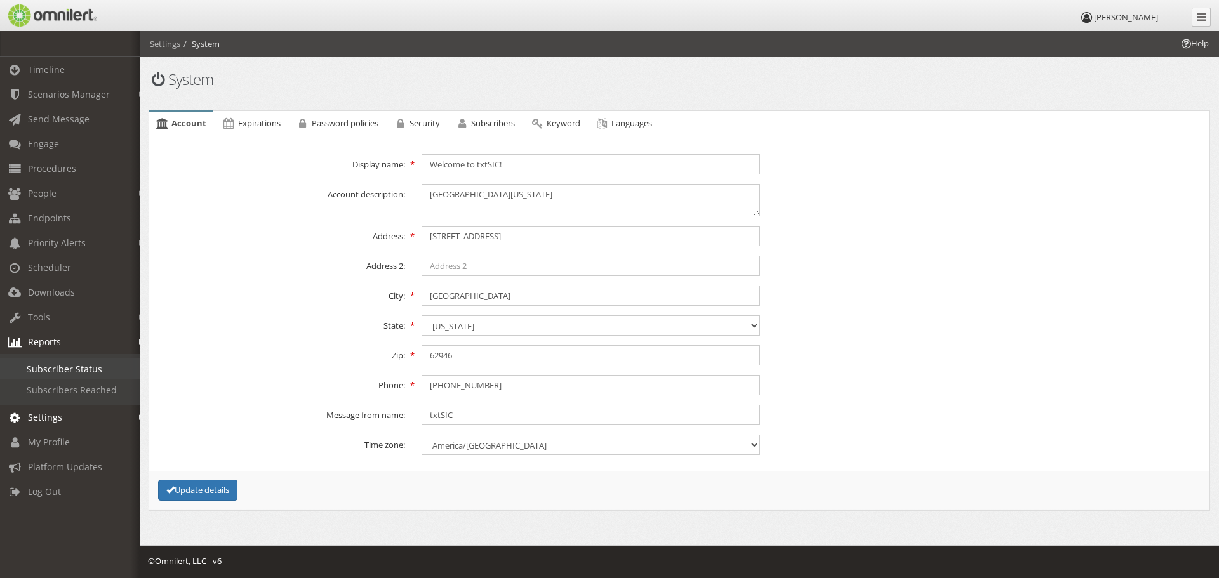
click at [55, 371] on link "Subscriber Status" at bounding box center [75, 369] width 151 height 21
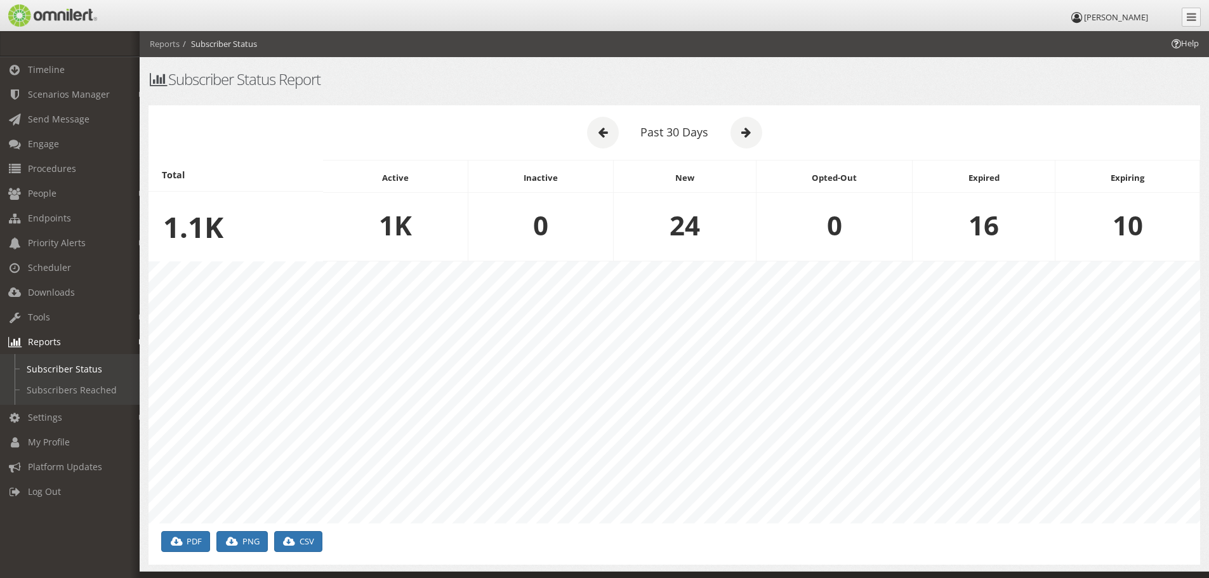
scroll to position [262, 1052]
click at [58, 389] on link "Subscribers Reached" at bounding box center [75, 390] width 151 height 21
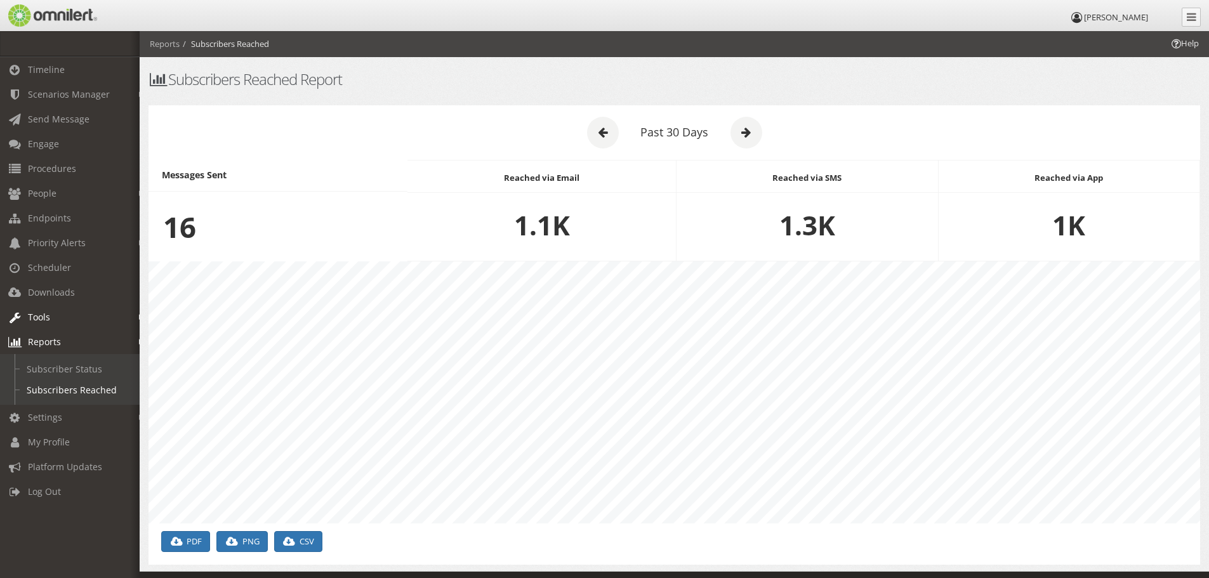
scroll to position [262, 1052]
click at [45, 314] on span "Tools" at bounding box center [39, 317] width 22 height 12
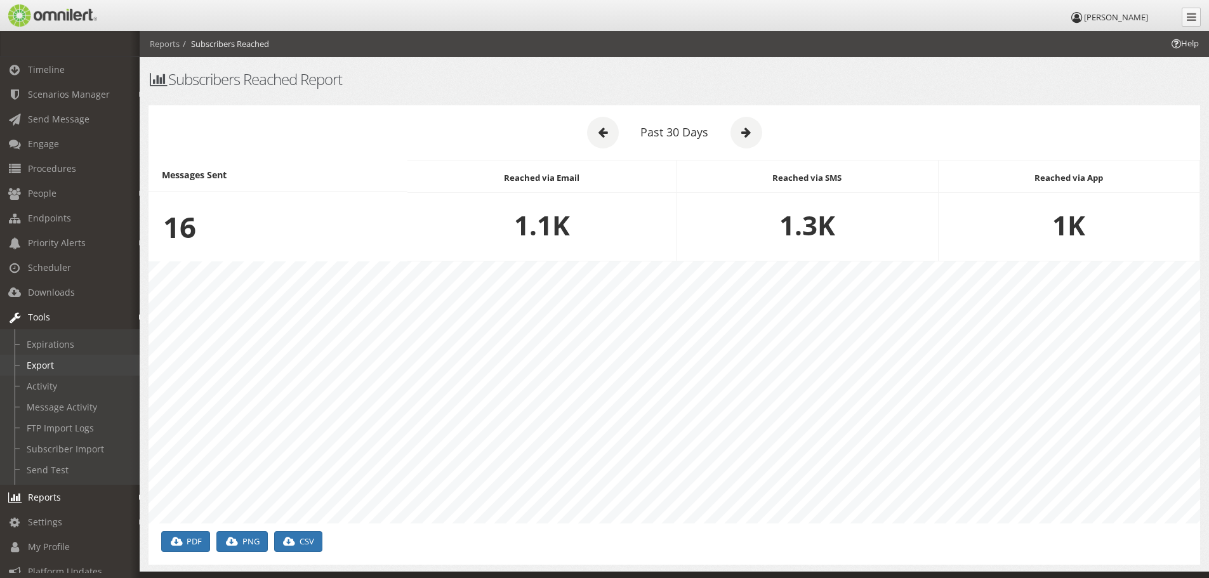
click at [44, 361] on link "Export" at bounding box center [75, 365] width 151 height 21
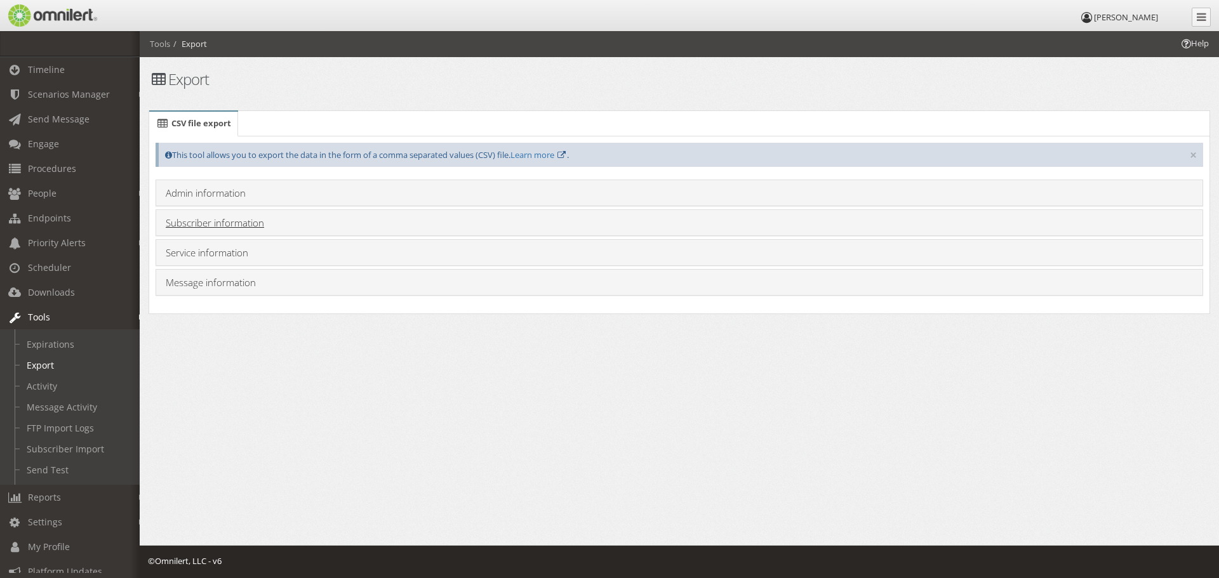
click at [228, 220] on link "Subscriber information" at bounding box center [215, 222] width 98 height 13
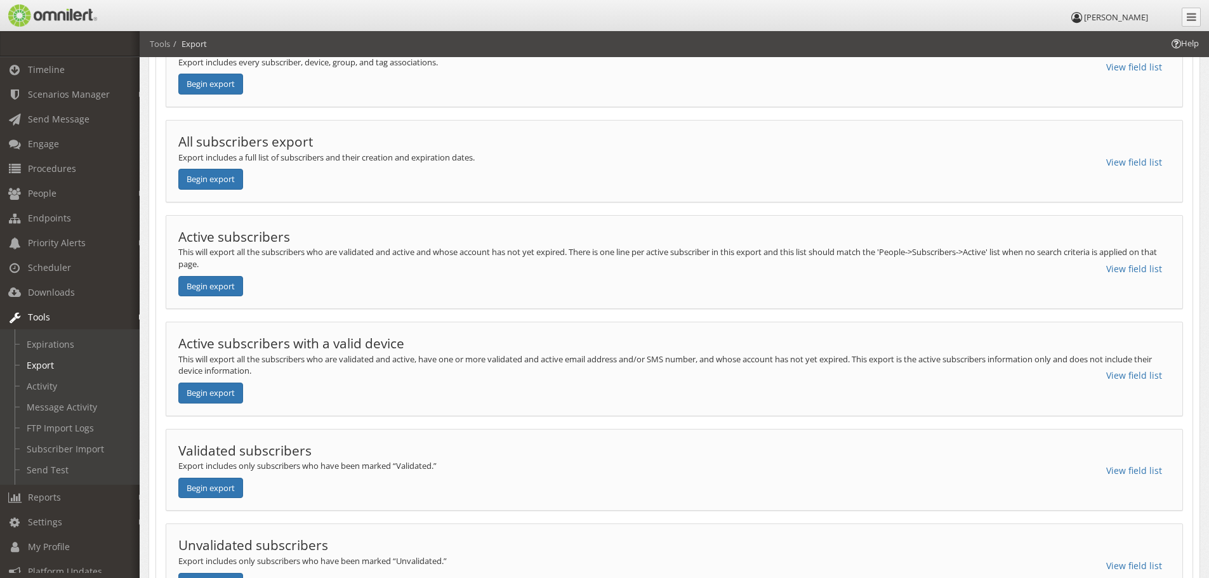
scroll to position [190, 0]
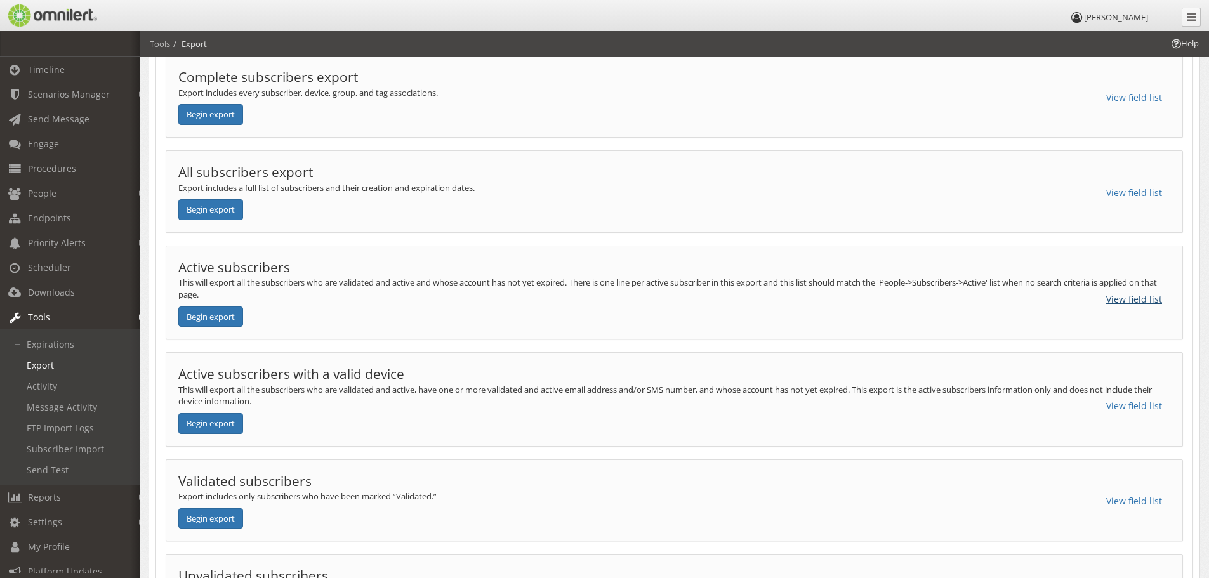
click at [1120, 302] on button "View field list" at bounding box center [1134, 300] width 72 height 22
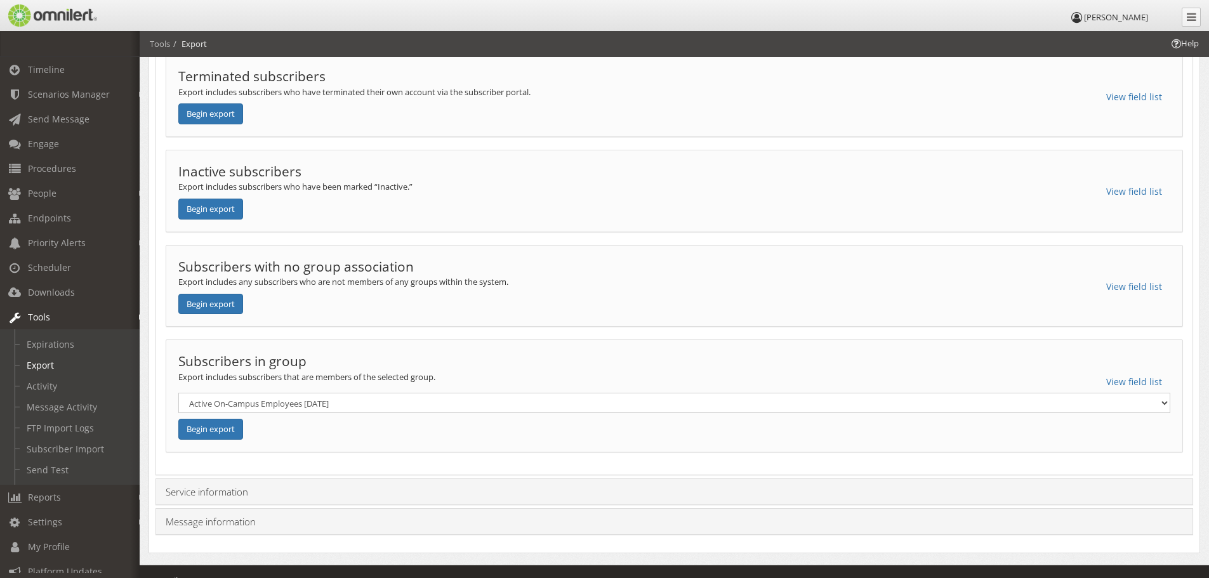
scroll to position [1192, 0]
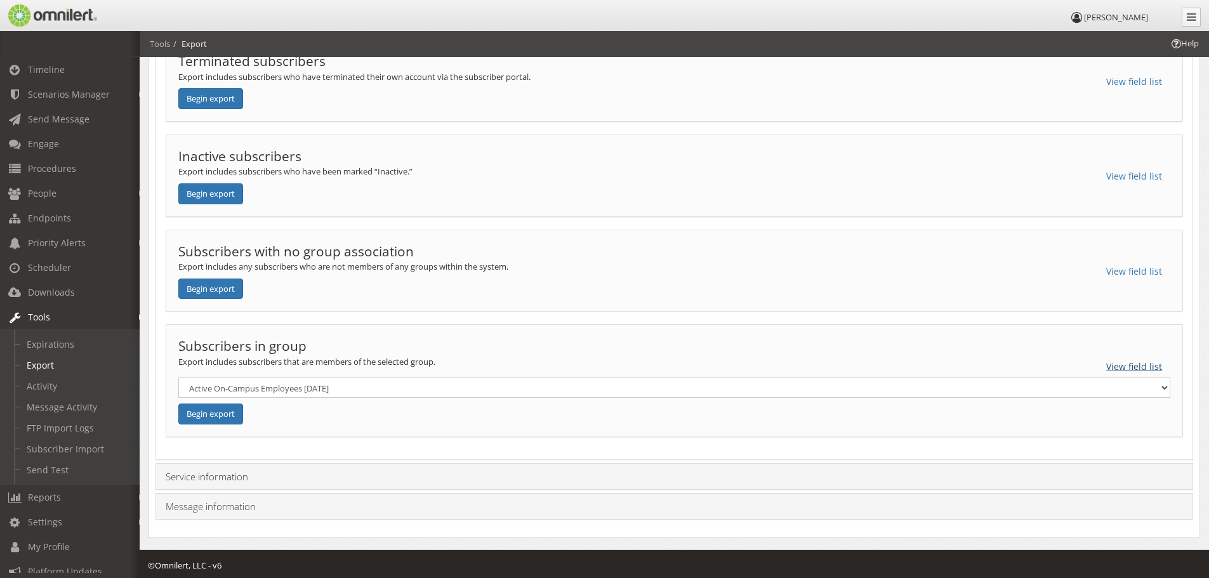
click at [1126, 361] on button "View field list" at bounding box center [1134, 367] width 72 height 22
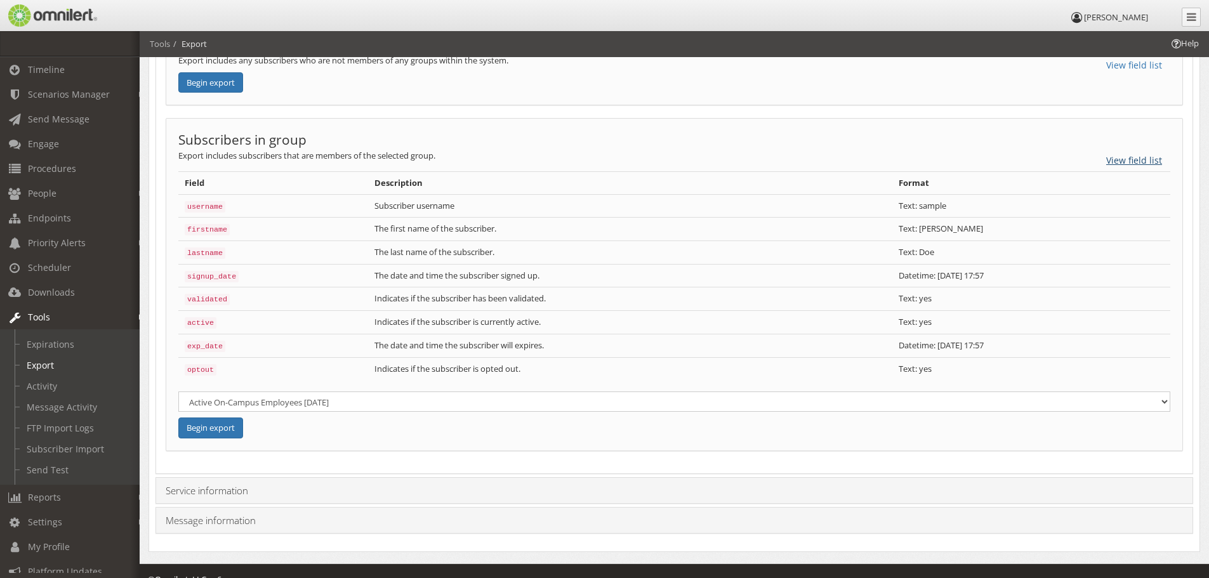
scroll to position [1407, 0]
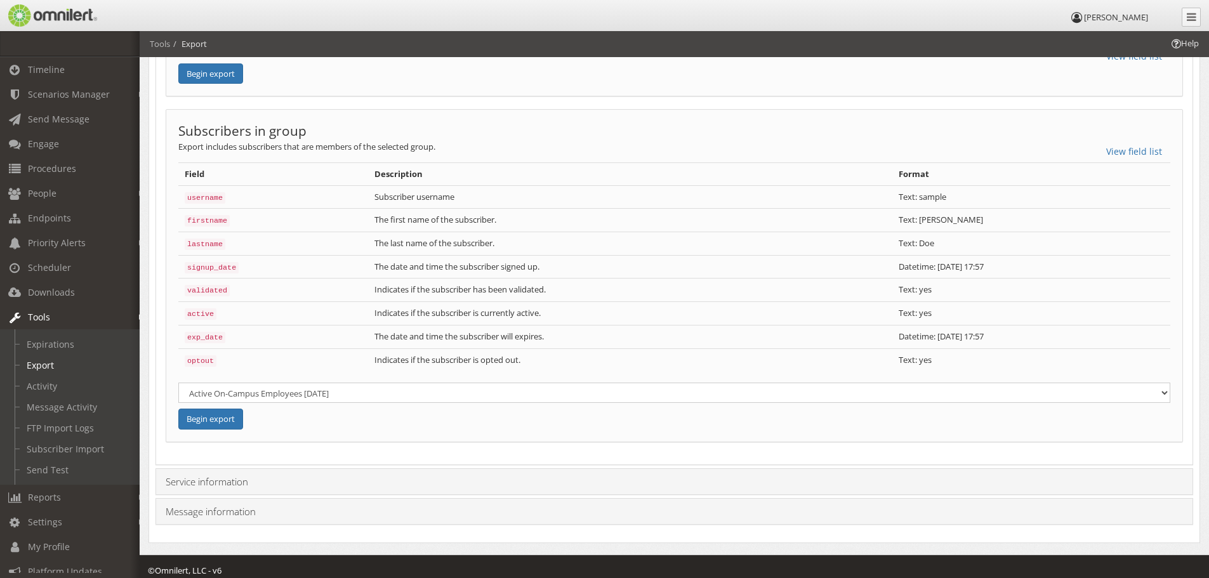
click at [623, 475] on h4 "Service information" at bounding box center [675, 481] width 1018 height 13
click at [229, 477] on link "Service information" at bounding box center [207, 481] width 83 height 13
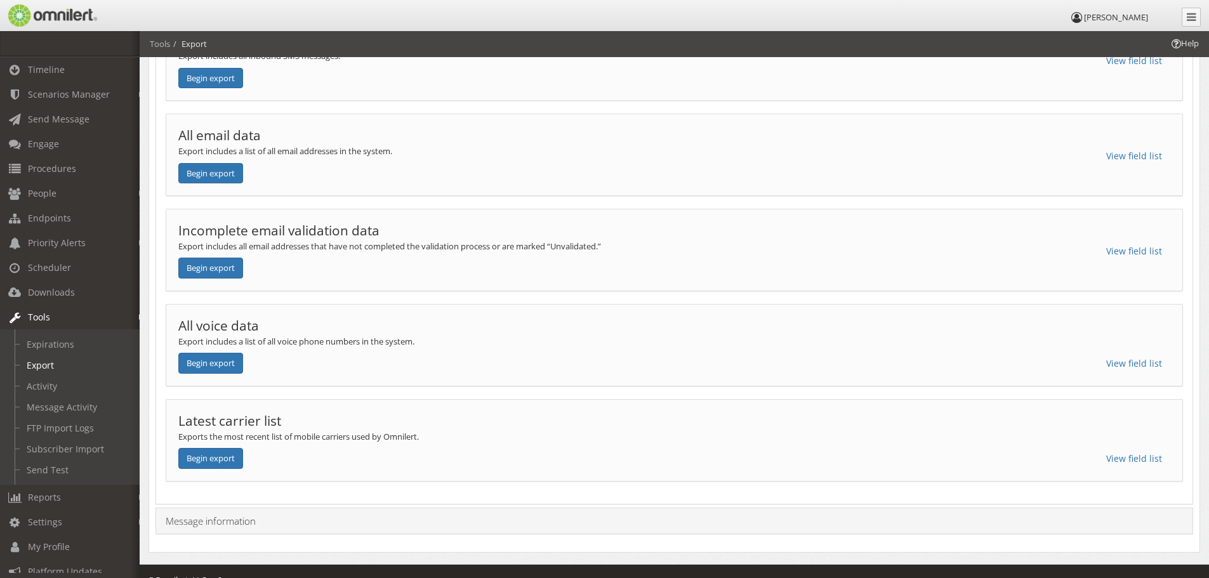
scroll to position [561, 0]
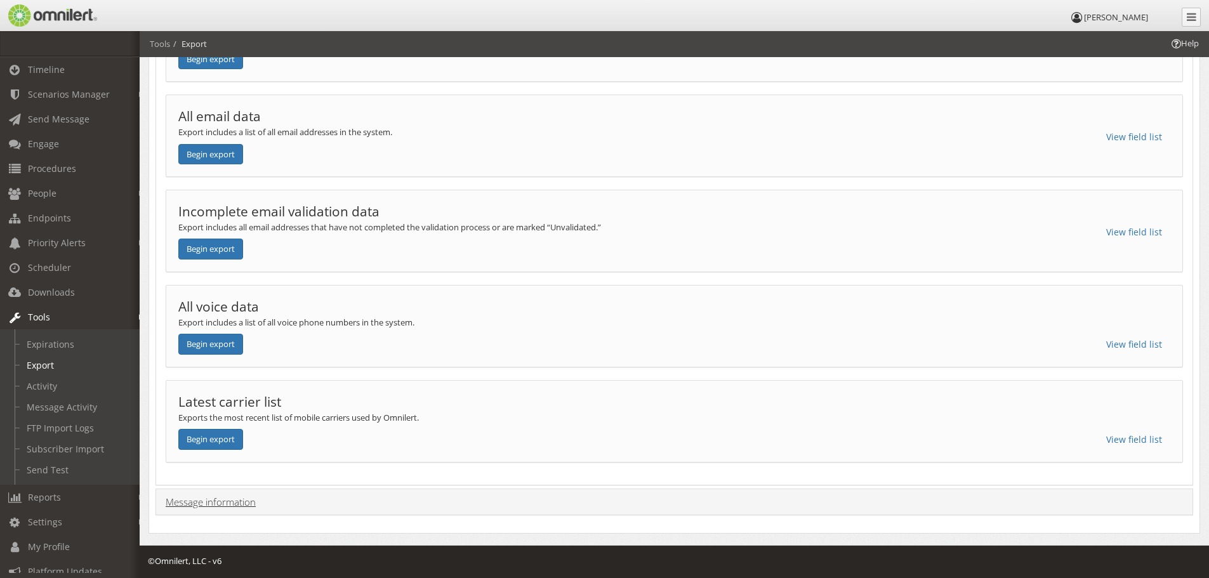
click at [241, 502] on link "Message information" at bounding box center [211, 502] width 90 height 13
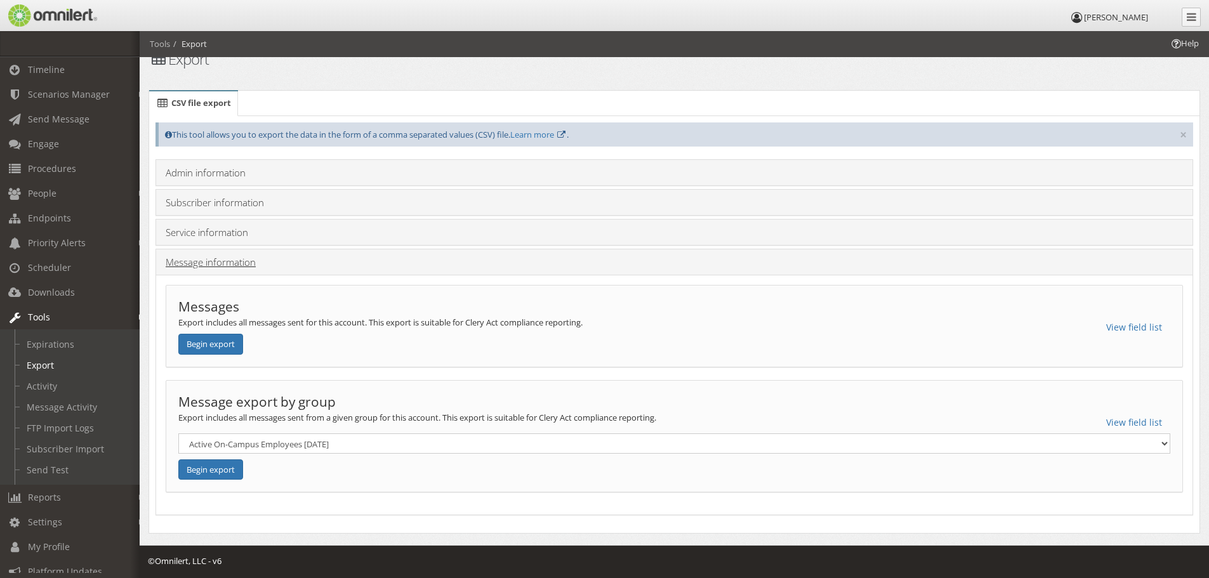
scroll to position [20, 0]
click at [1157, 422] on button "View field list" at bounding box center [1134, 423] width 72 height 22
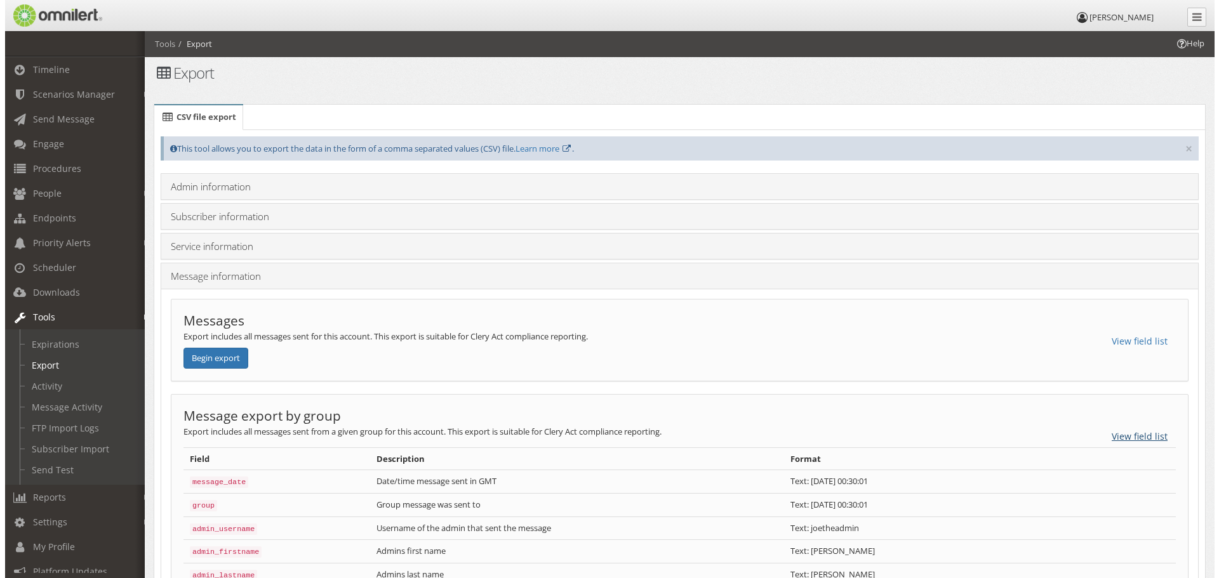
scroll to position [0, 0]
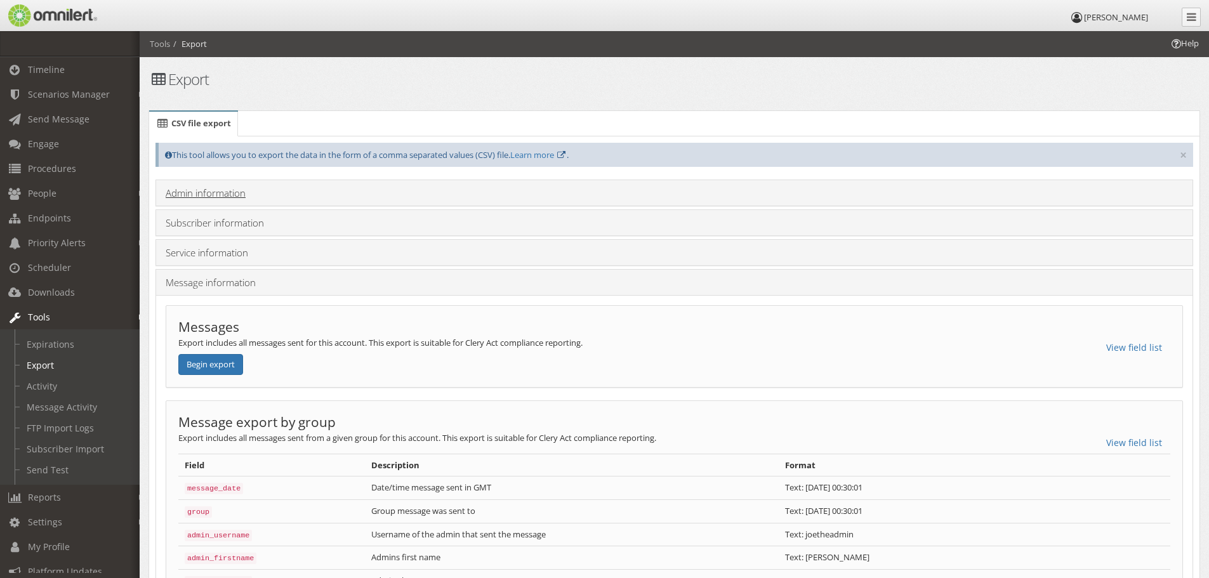
click at [209, 191] on link "Admin information" at bounding box center [206, 193] width 80 height 13
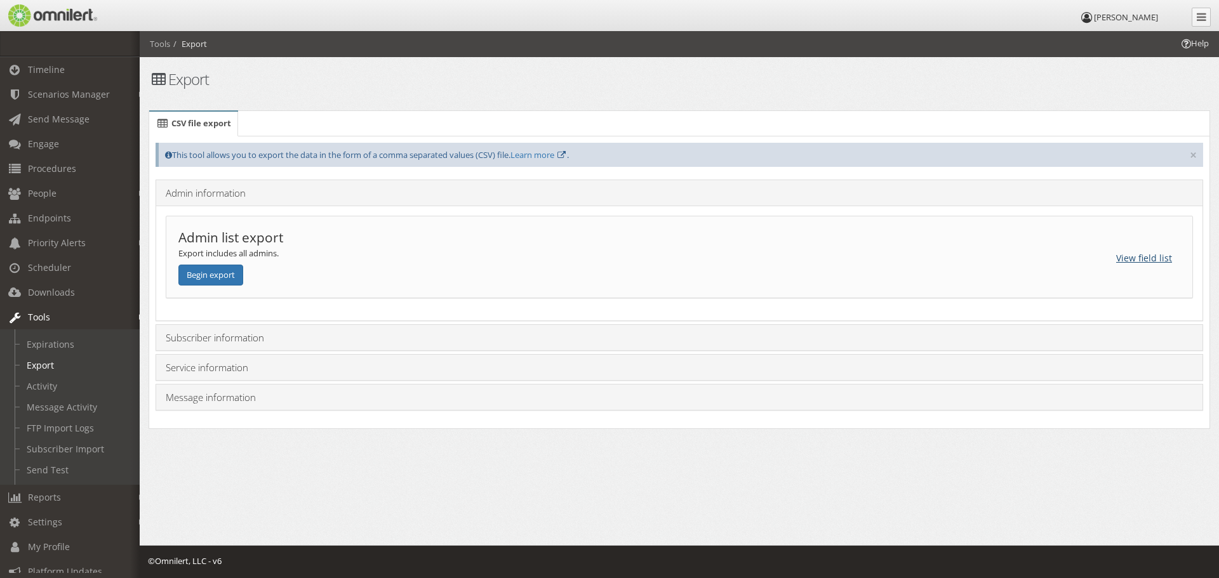
click at [1149, 262] on button "View field list" at bounding box center [1144, 259] width 72 height 22
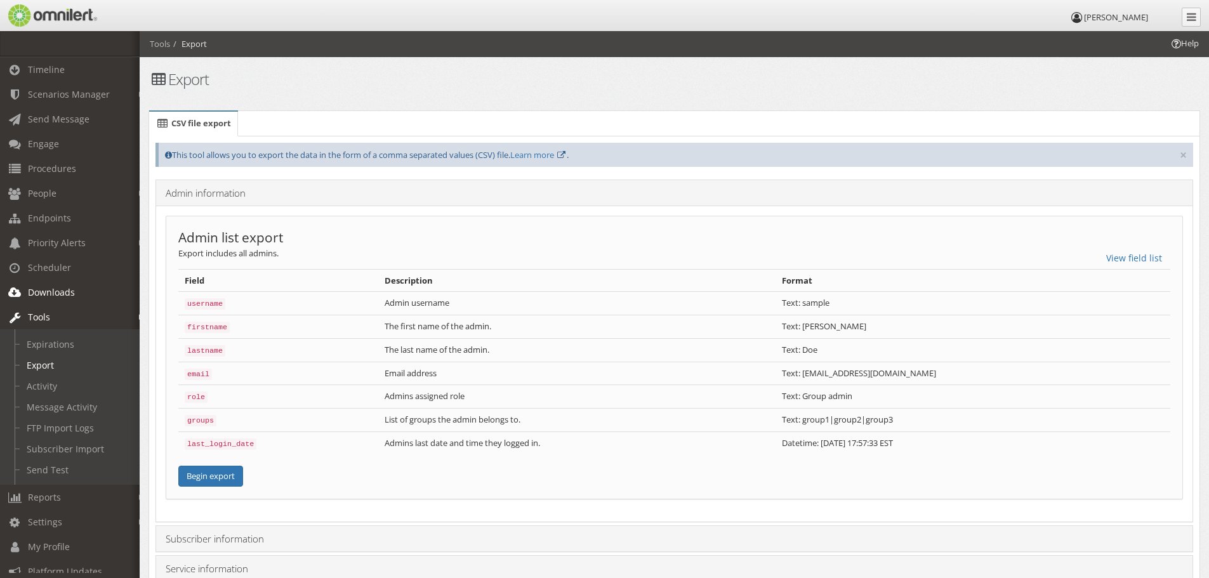
click at [70, 294] on span "Downloads" at bounding box center [51, 292] width 47 height 12
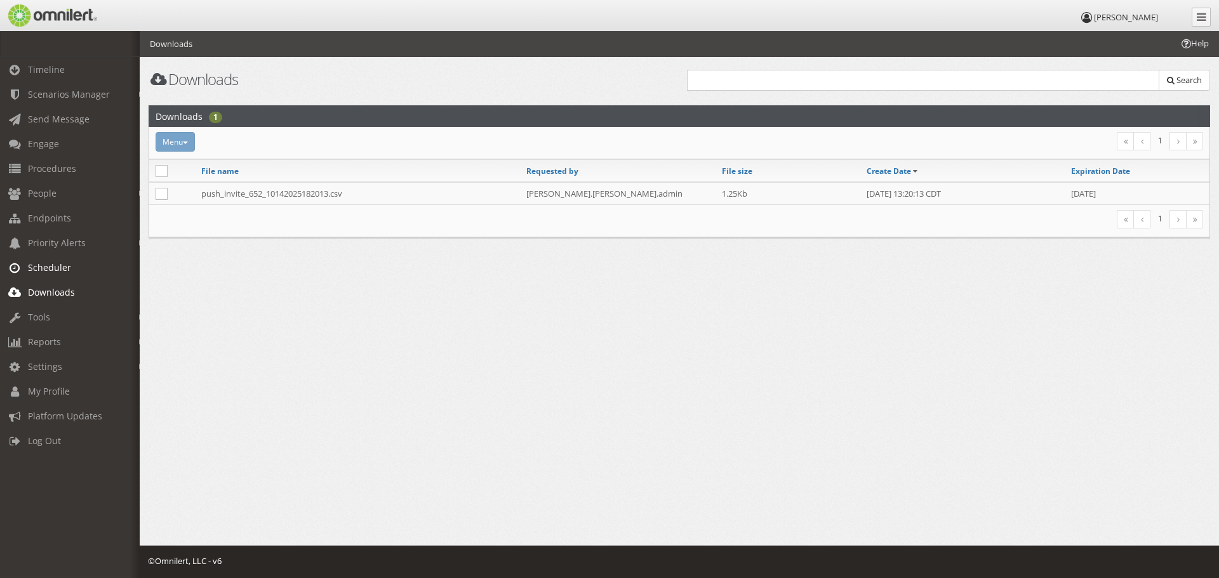
click at [53, 271] on span "Scheduler" at bounding box center [49, 268] width 43 height 12
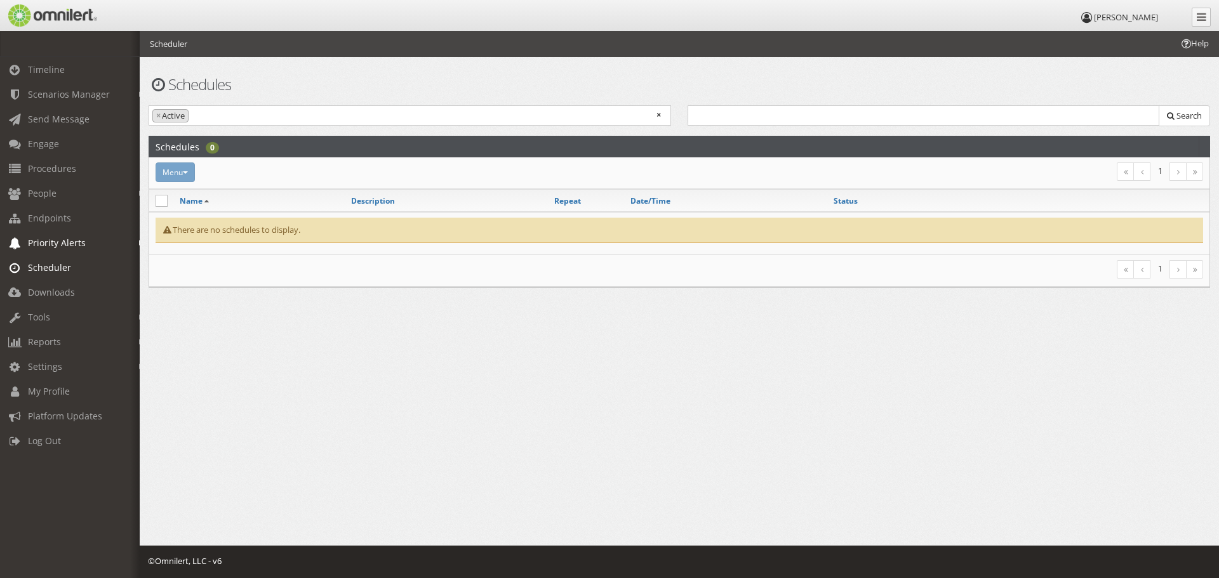
click at [51, 241] on span "Priority Alerts" at bounding box center [57, 243] width 58 height 12
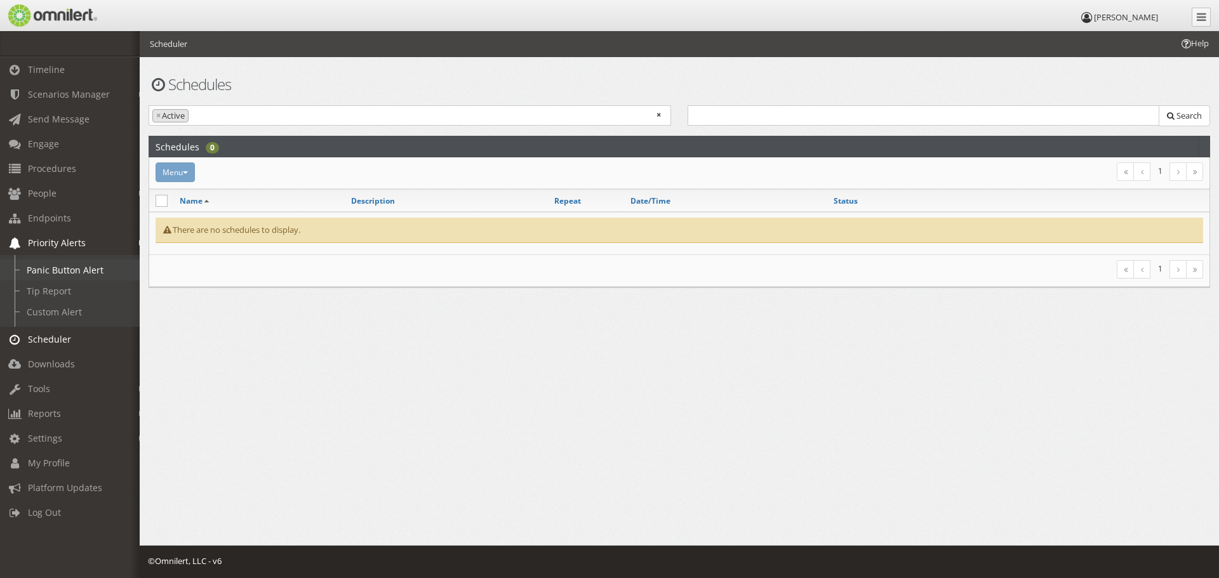
click at [55, 269] on link "Panic Button Alert" at bounding box center [75, 270] width 151 height 21
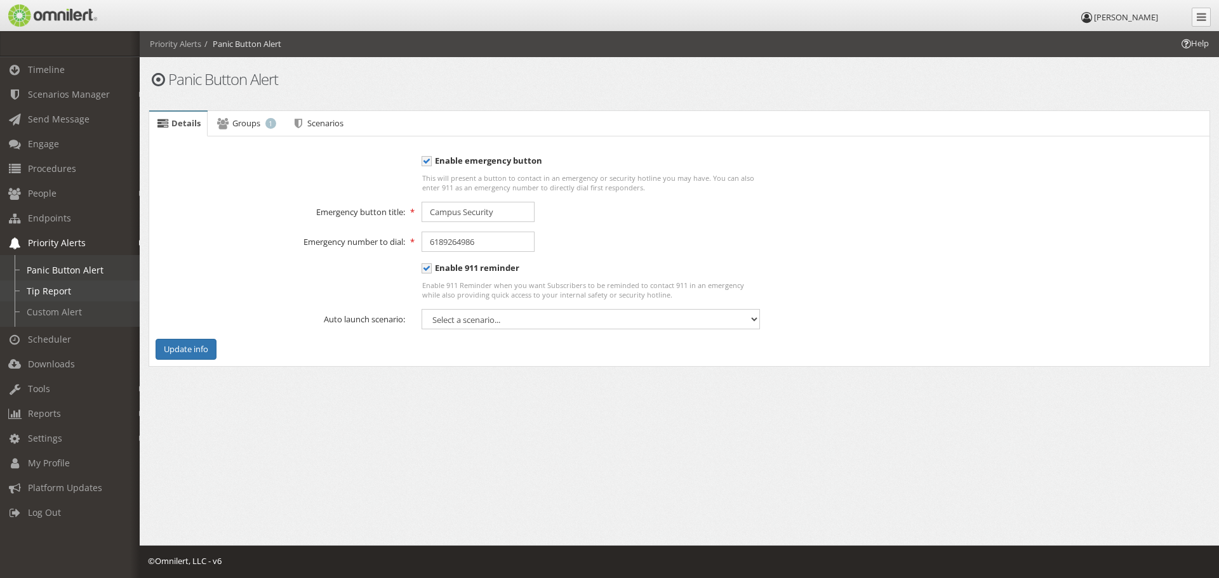
click at [58, 284] on link "Tip Report" at bounding box center [75, 291] width 151 height 21
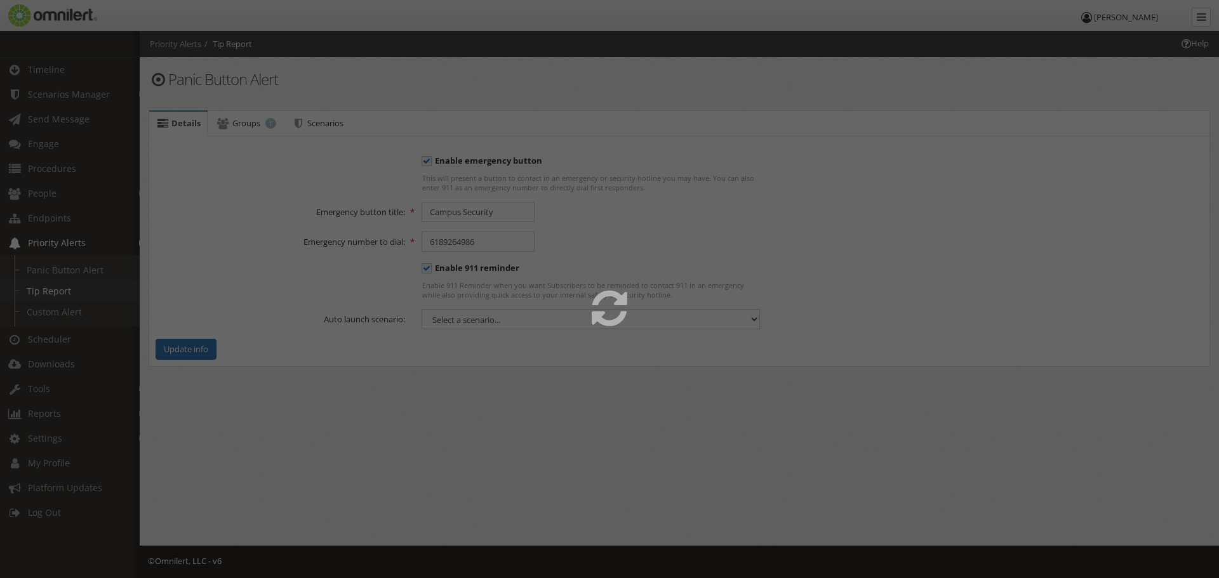
select select
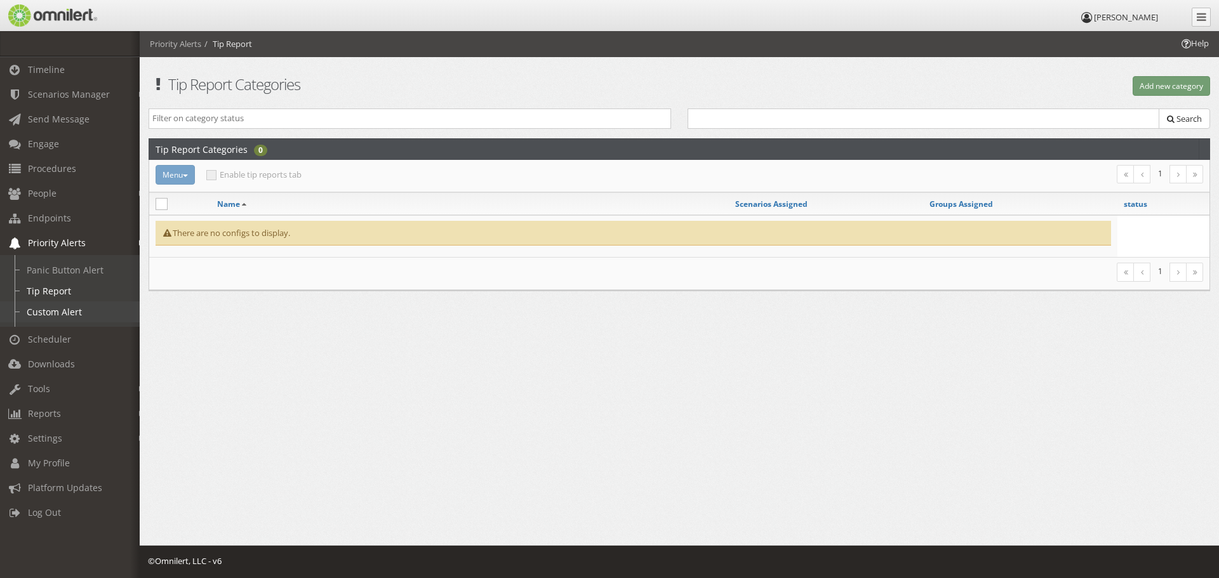
click at [62, 317] on link "Custom Alert" at bounding box center [75, 312] width 151 height 21
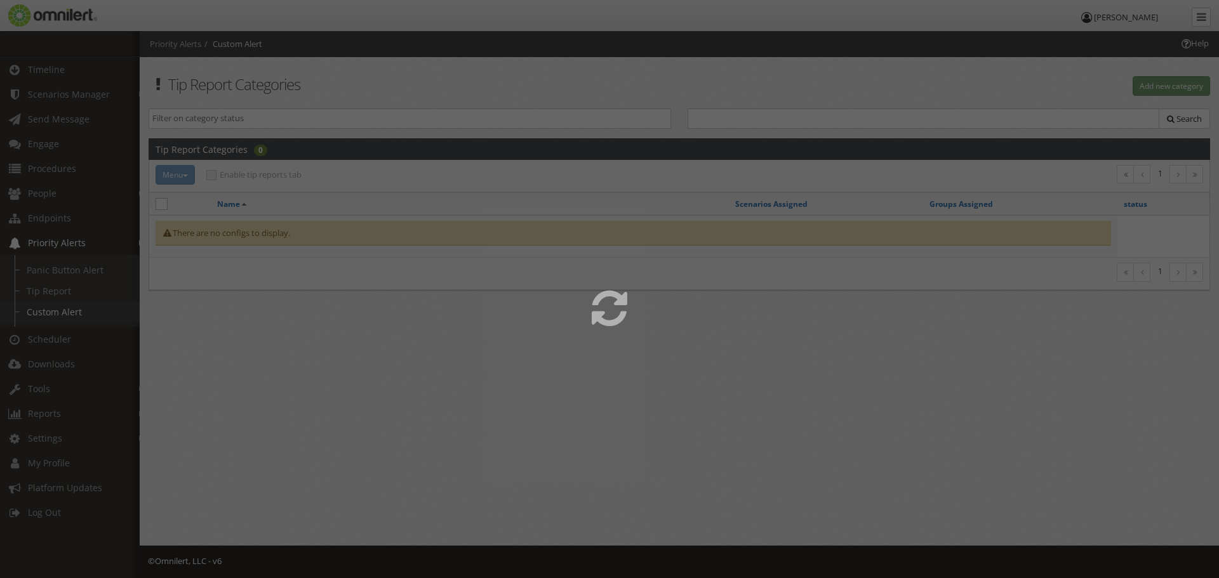
select select
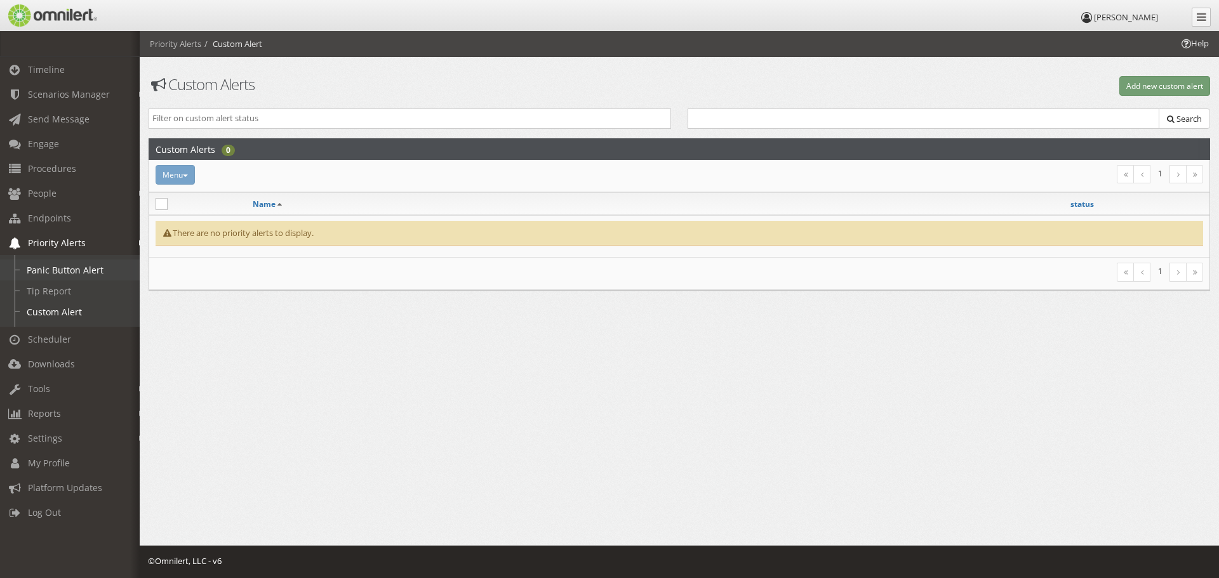
click at [58, 270] on link "Panic Button Alert" at bounding box center [75, 270] width 151 height 21
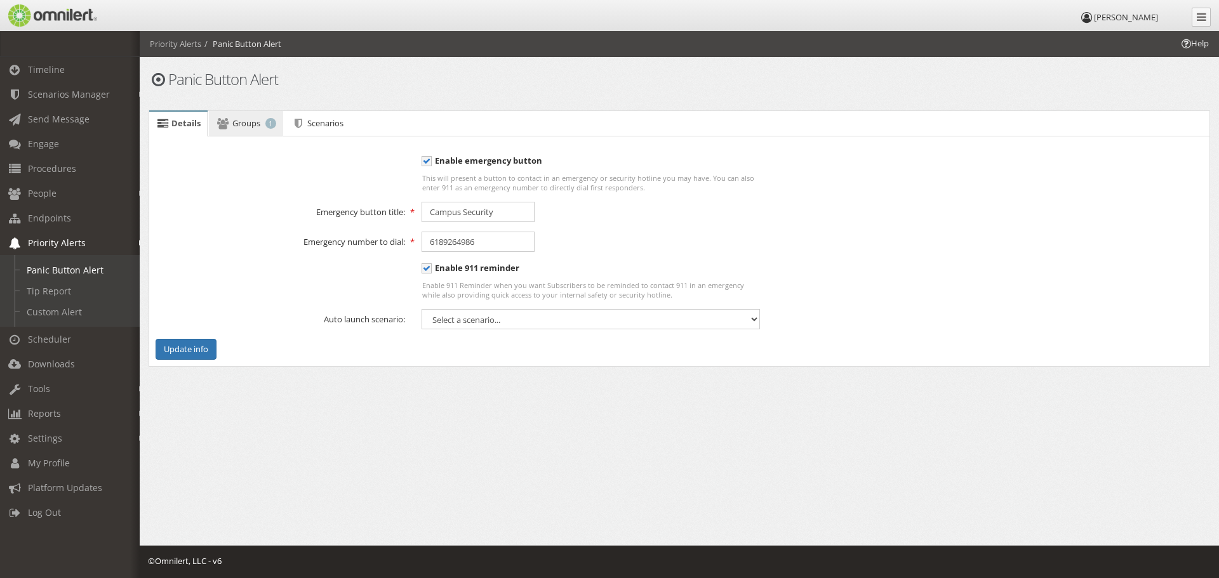
click at [239, 119] on span "Groups" at bounding box center [246, 122] width 28 height 11
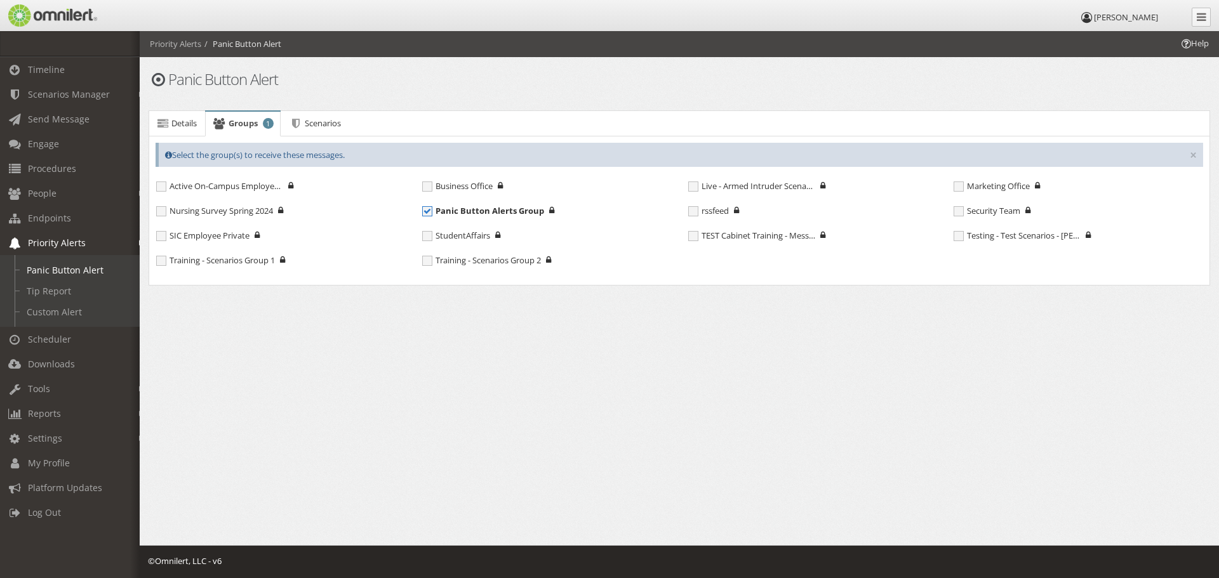
click at [469, 212] on span "Panic Button Alerts Group" at bounding box center [483, 211] width 122 height 11
click at [434, 212] on input "Panic Button Alerts Group" at bounding box center [427, 212] width 11 height 11
click at [469, 212] on span "Panic Button Alerts Group" at bounding box center [482, 211] width 120 height 11
click at [434, 212] on input "Panic Button Alerts Group" at bounding box center [427, 212] width 11 height 11
checkbox input "true"
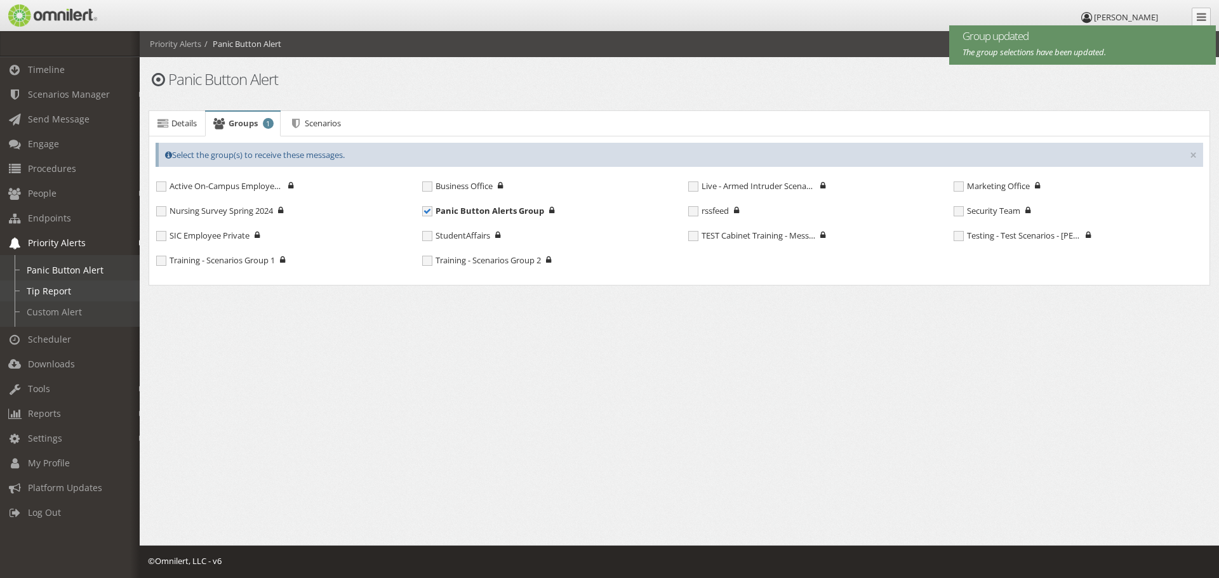
click at [70, 291] on link "Tip Report" at bounding box center [75, 291] width 151 height 21
select select
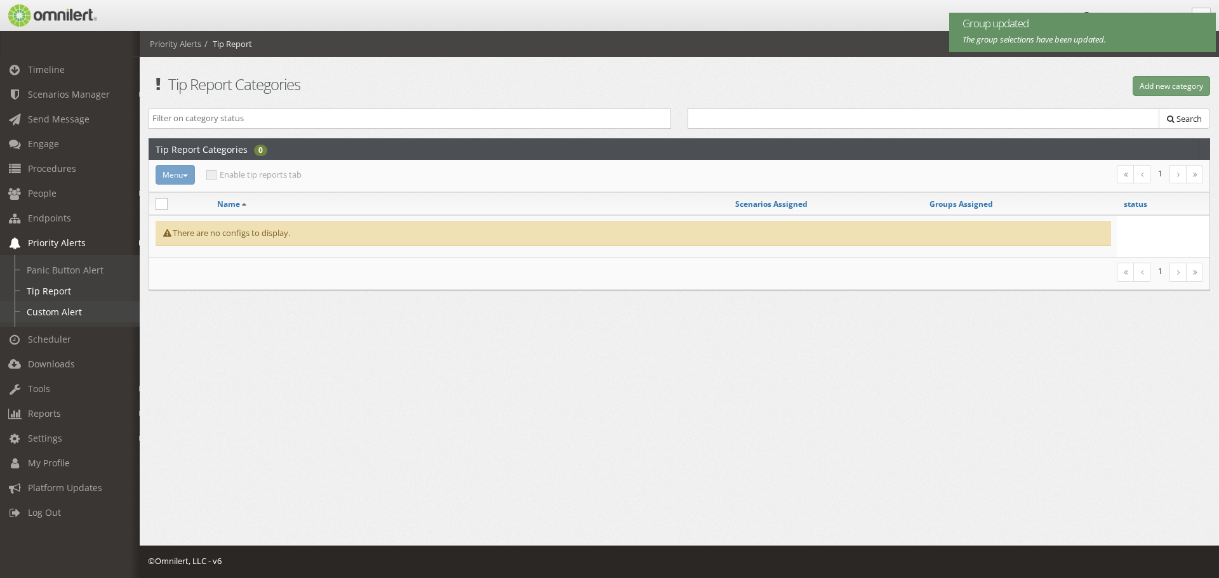
click at [62, 310] on link "Custom Alert" at bounding box center [75, 312] width 151 height 21
select select
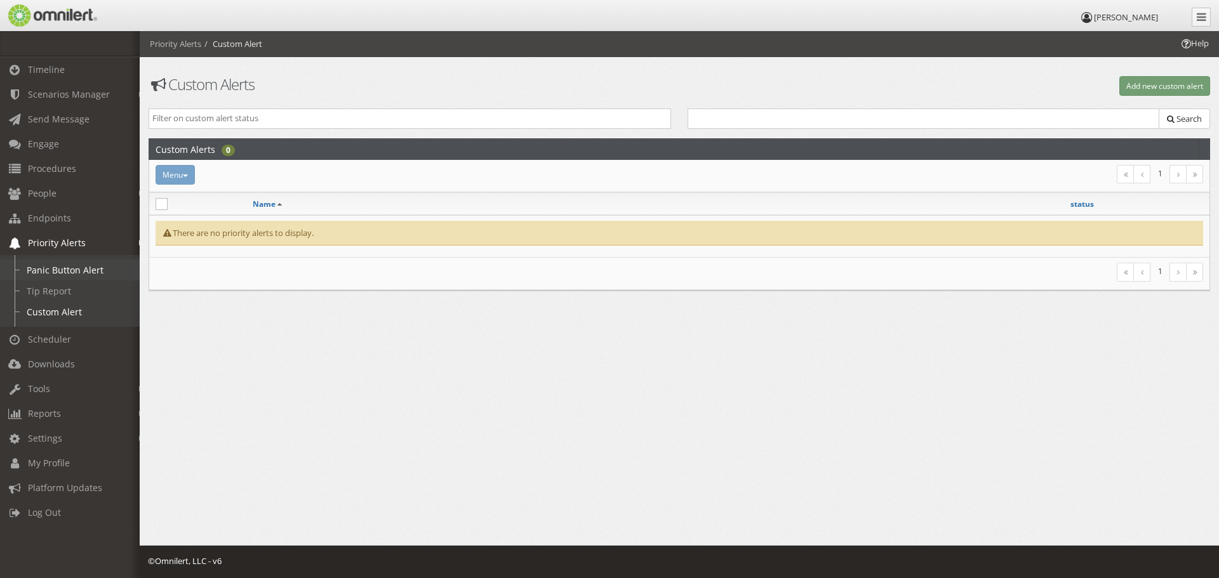
click at [63, 272] on link "Panic Button Alert" at bounding box center [75, 270] width 151 height 21
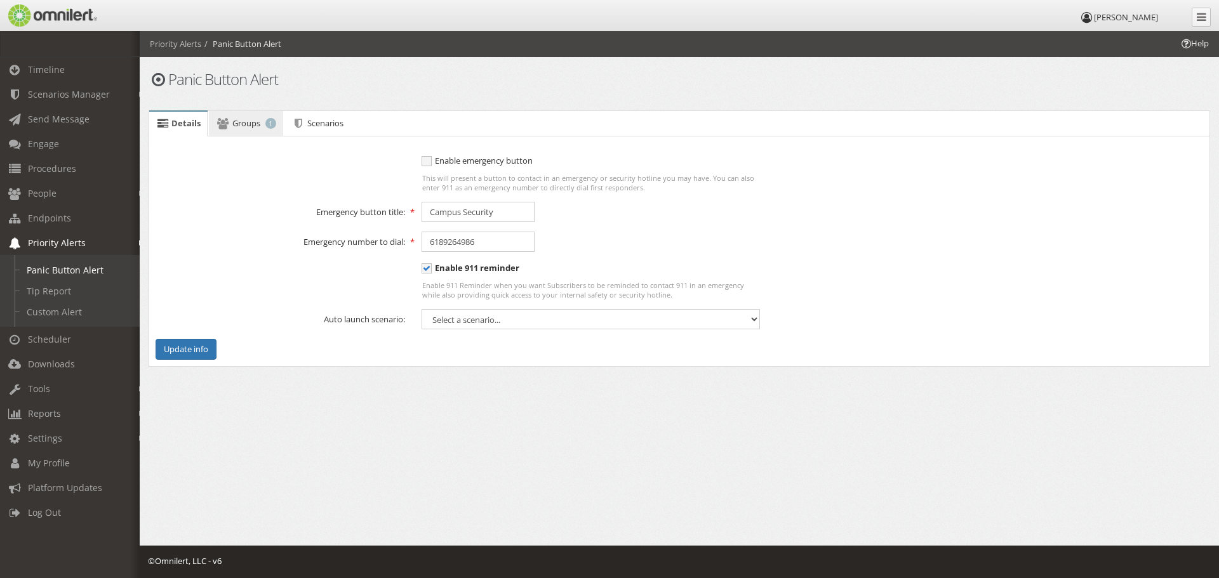
click at [260, 126] on link "Groups 1" at bounding box center [246, 123] width 74 height 25
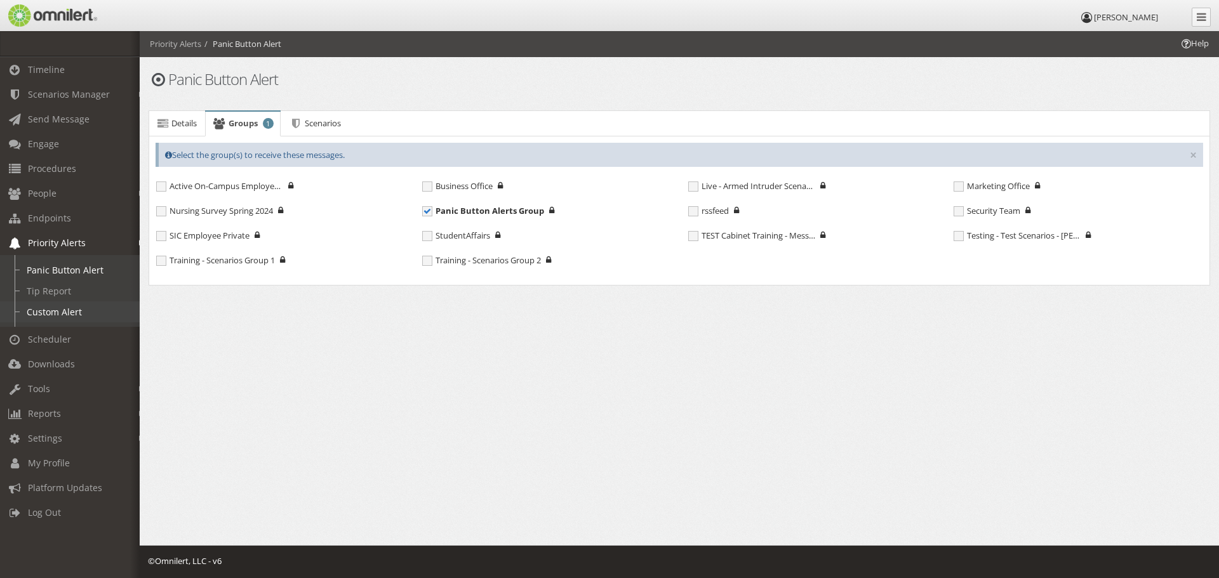
click at [72, 306] on link "Custom Alert" at bounding box center [75, 312] width 151 height 21
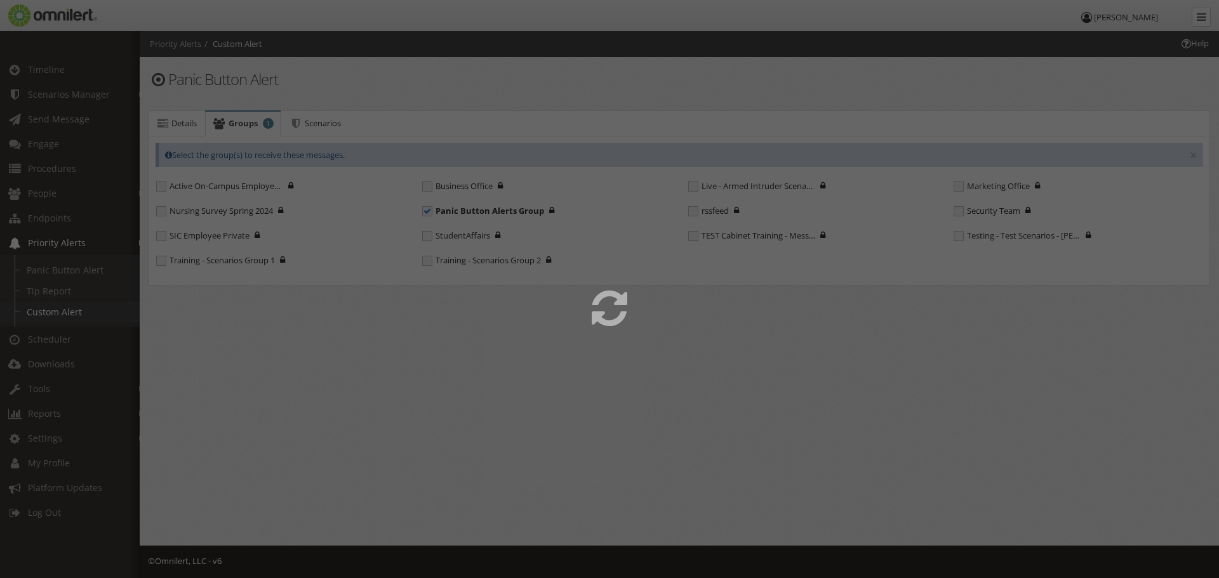
select select
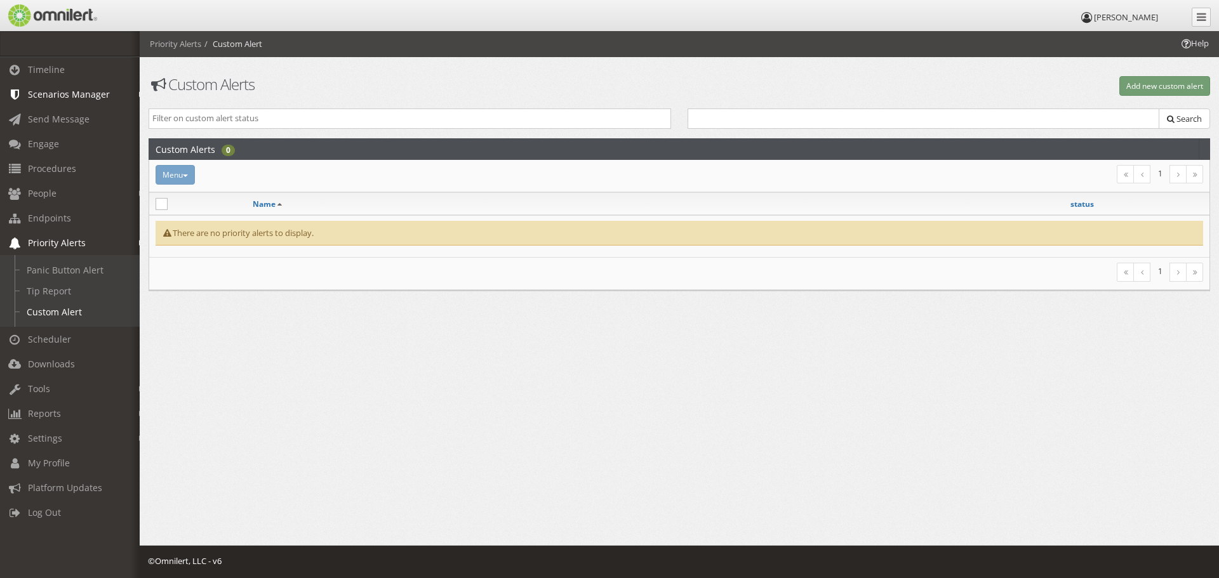
click at [81, 91] on span "Scenarios Manager" at bounding box center [69, 94] width 82 height 12
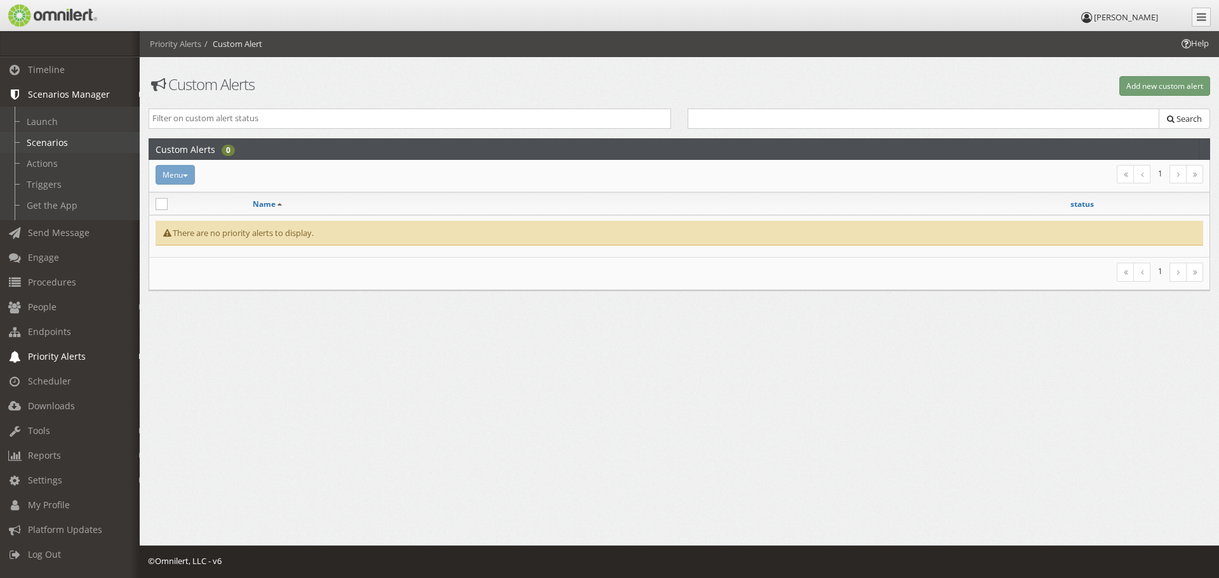
click at [50, 146] on link "Scenarios" at bounding box center [75, 142] width 151 height 21
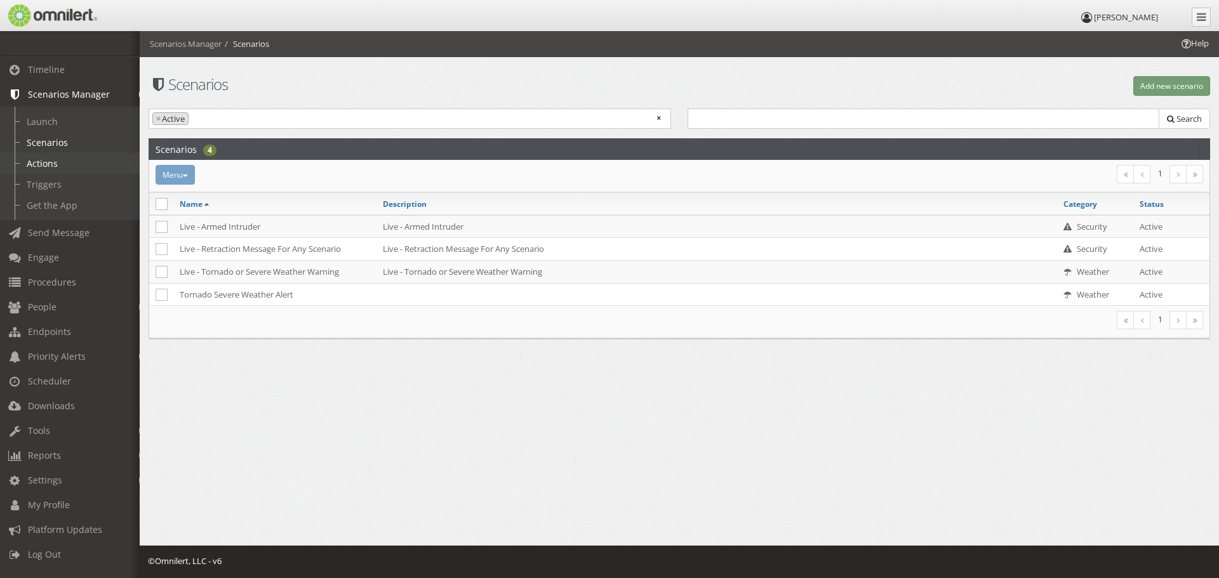
click at [51, 159] on link "Actions" at bounding box center [75, 163] width 151 height 21
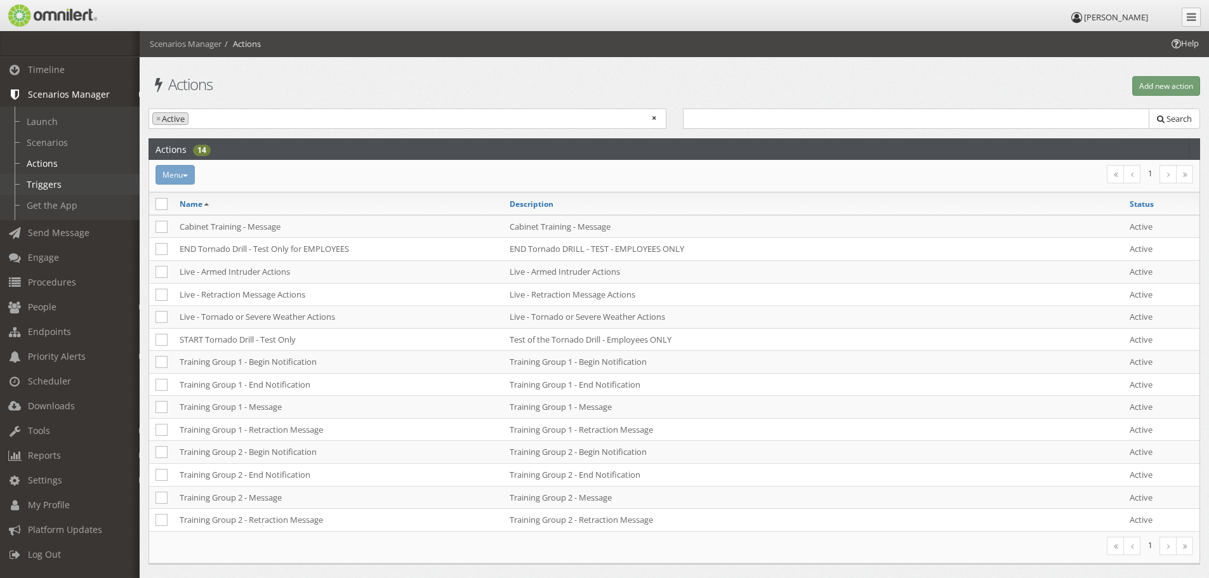
click at [50, 190] on link "Triggers" at bounding box center [75, 184] width 151 height 21
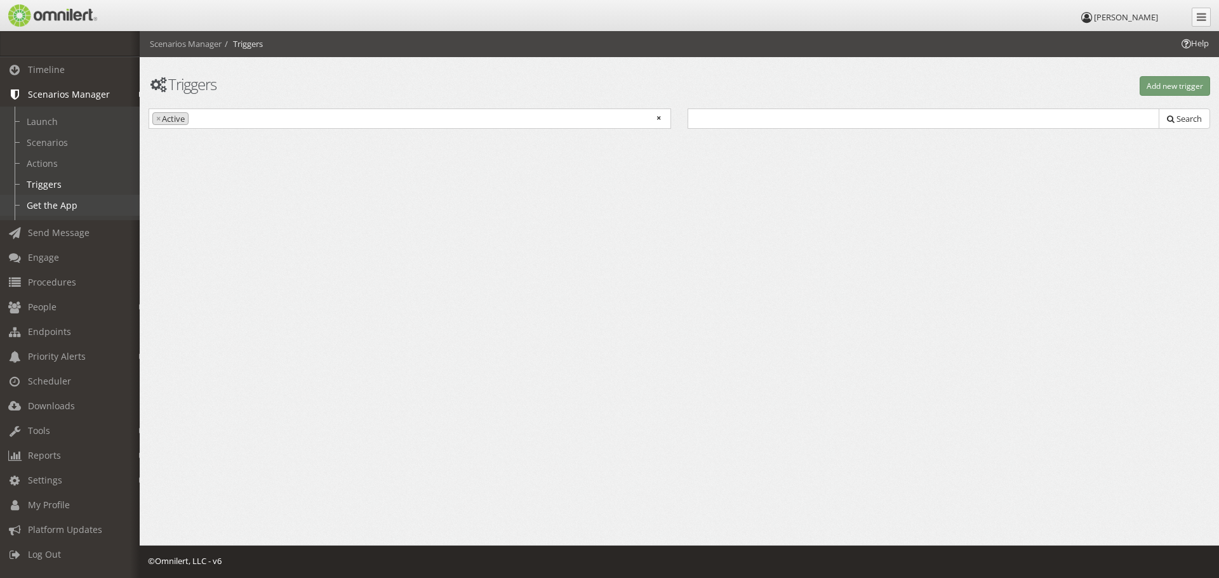
click at [50, 204] on link "Get the App" at bounding box center [75, 205] width 151 height 21
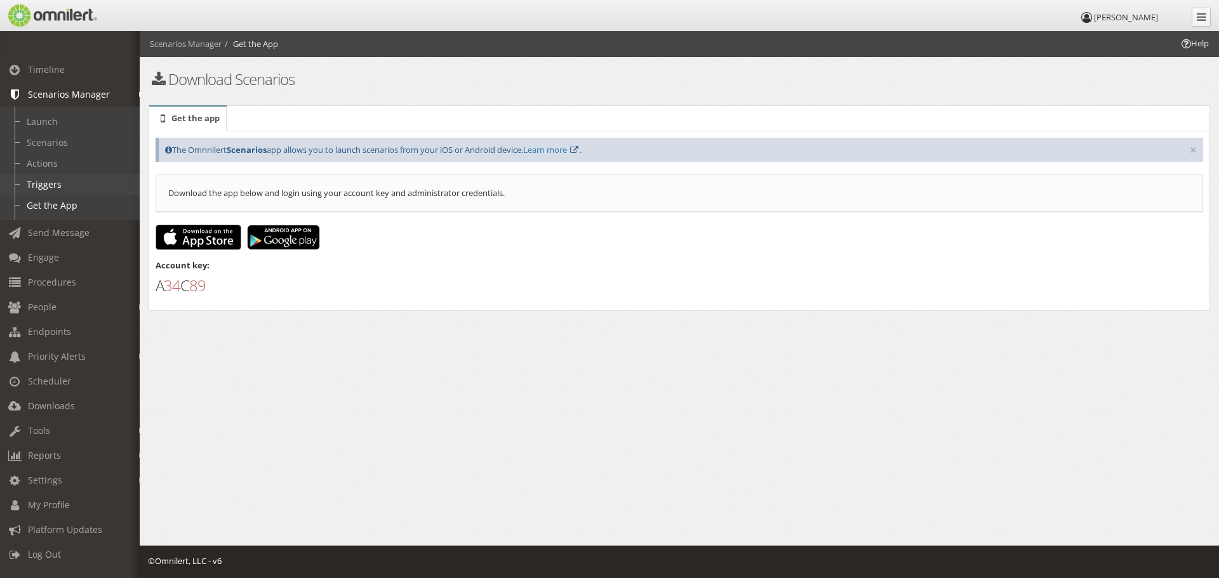
click at [41, 183] on link "Triggers" at bounding box center [75, 184] width 151 height 21
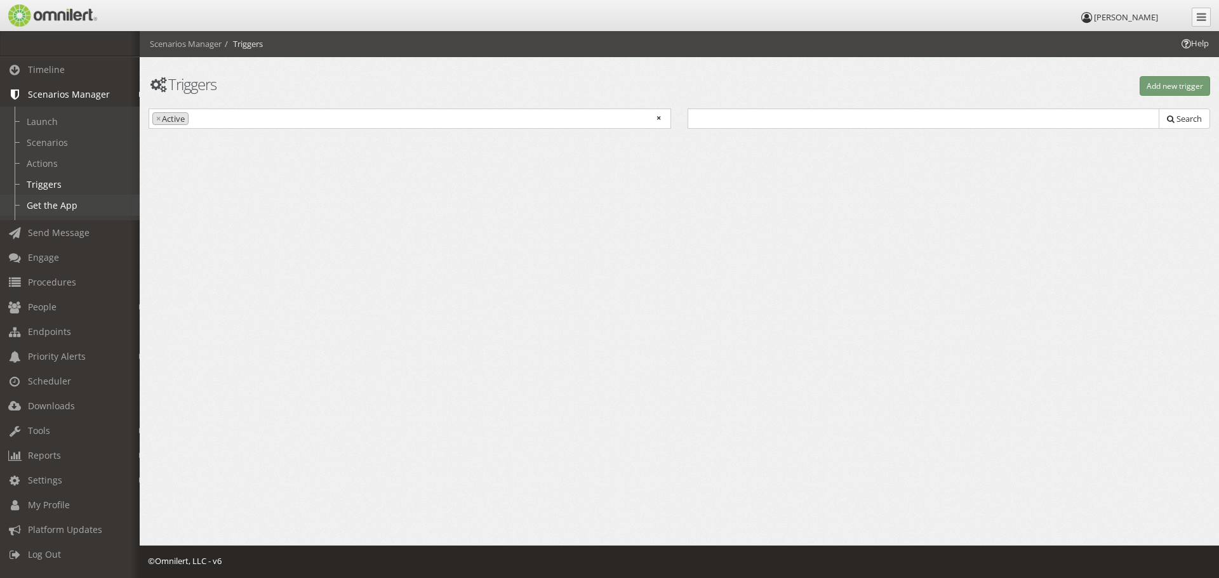
click at [51, 199] on link "Get the App" at bounding box center [75, 205] width 151 height 21
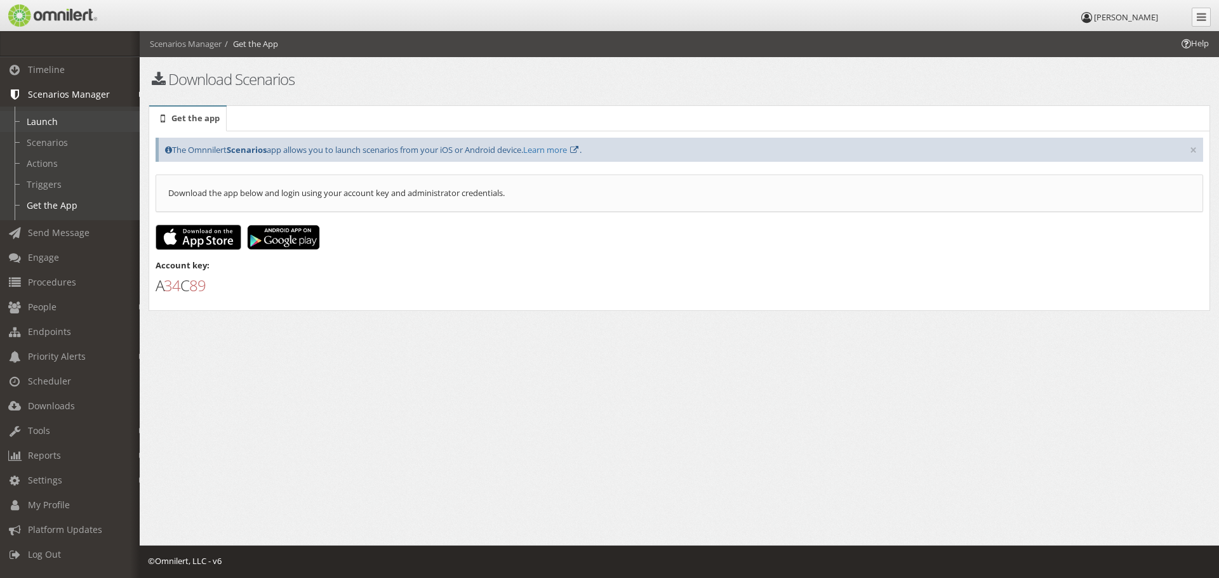
click at [37, 127] on link "Launch" at bounding box center [75, 121] width 151 height 21
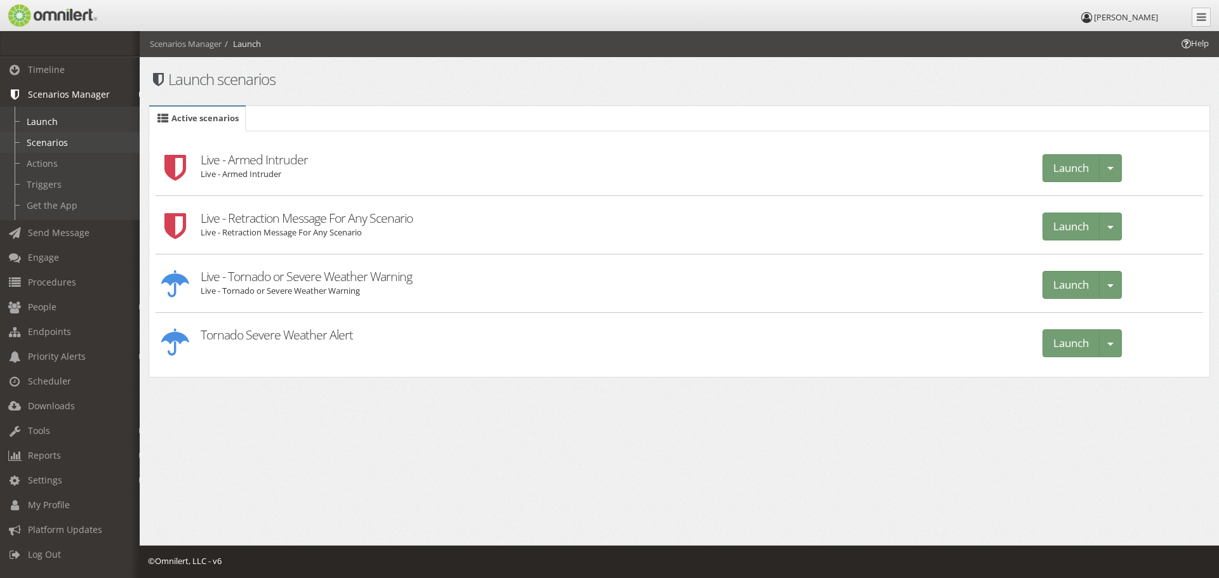
click at [41, 139] on link "Scenarios" at bounding box center [75, 142] width 151 height 21
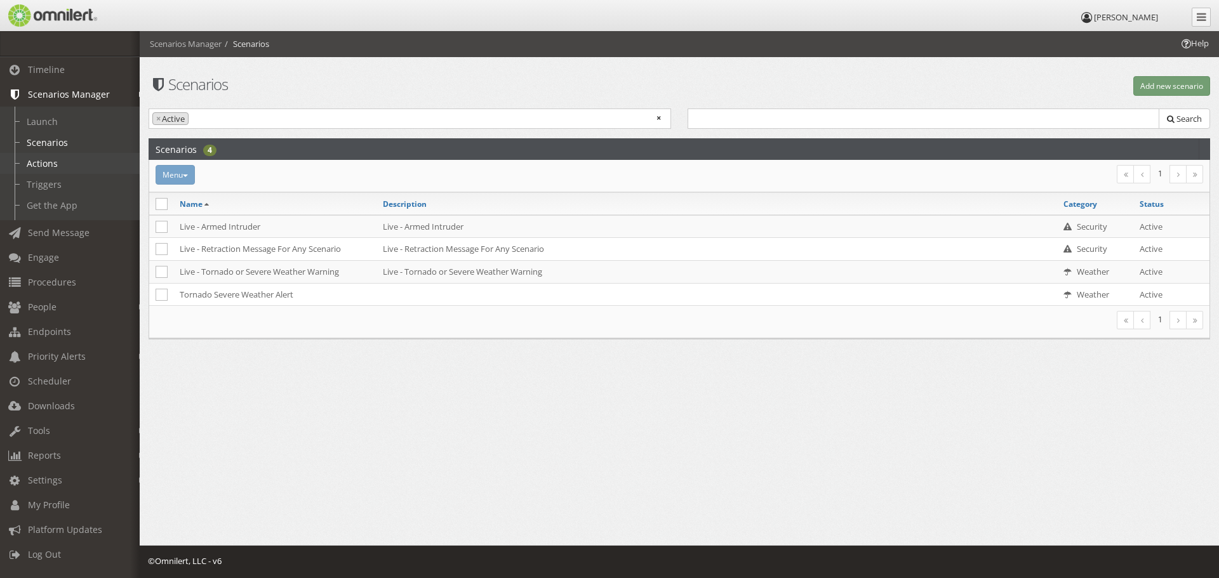
click at [44, 162] on link "Actions" at bounding box center [75, 163] width 151 height 21
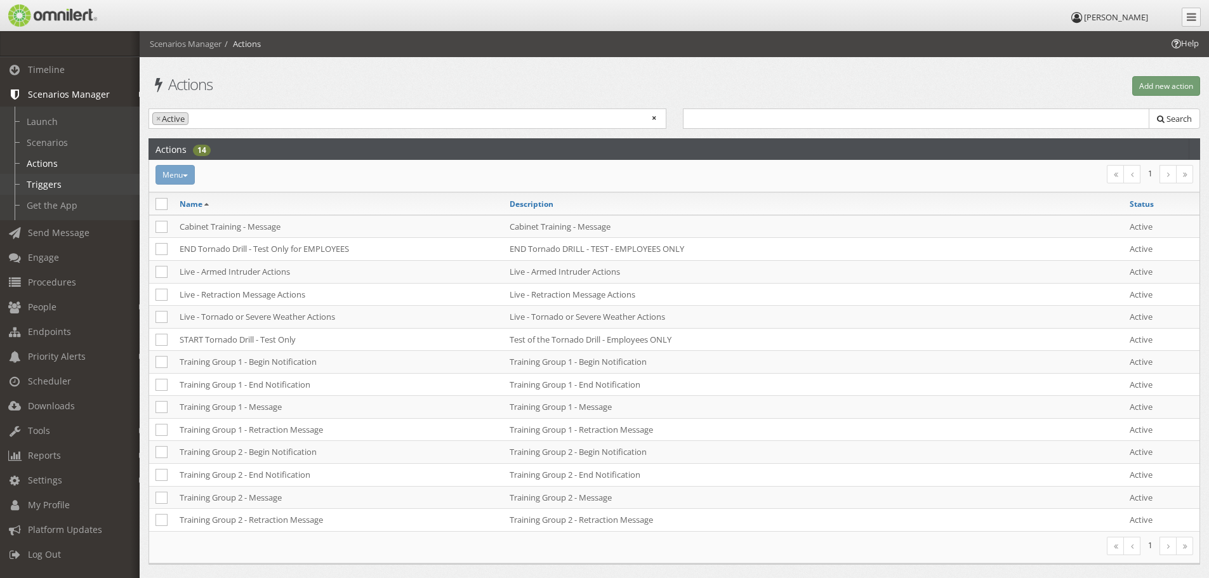
click at [44, 186] on link "Triggers" at bounding box center [75, 184] width 151 height 21
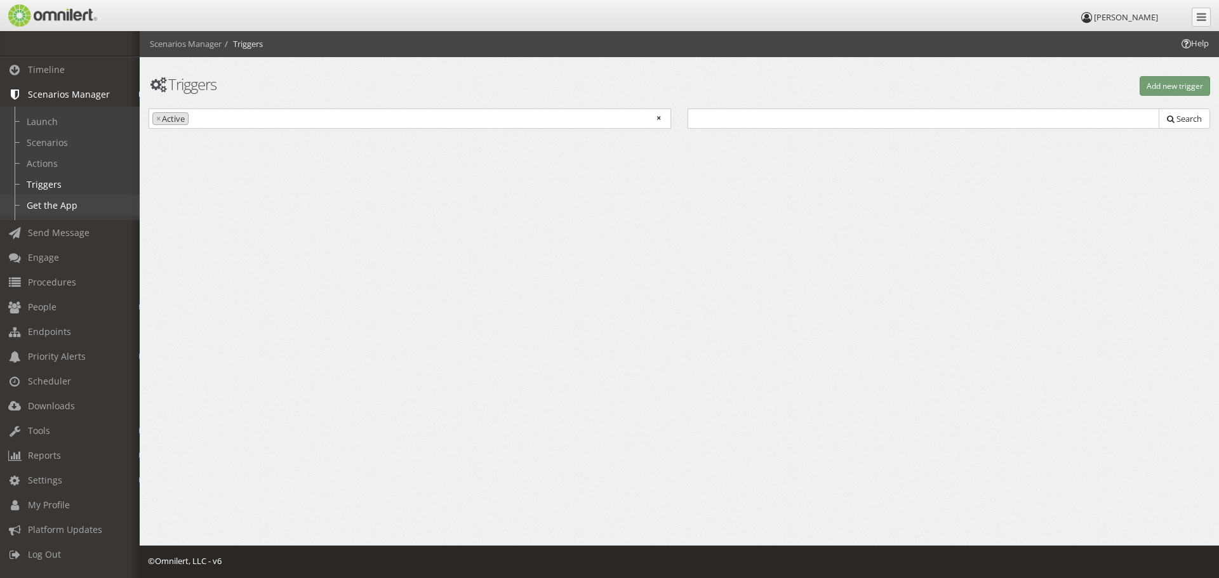
click at [48, 201] on link "Get the App" at bounding box center [75, 205] width 151 height 21
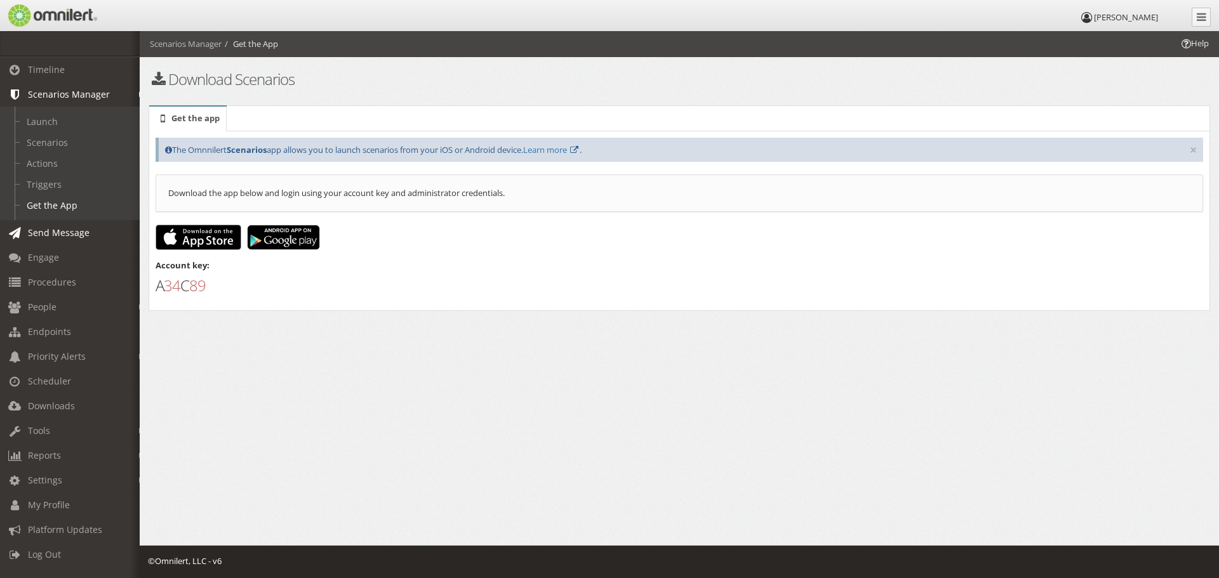
click at [46, 230] on span "Send Message" at bounding box center [59, 233] width 62 height 12
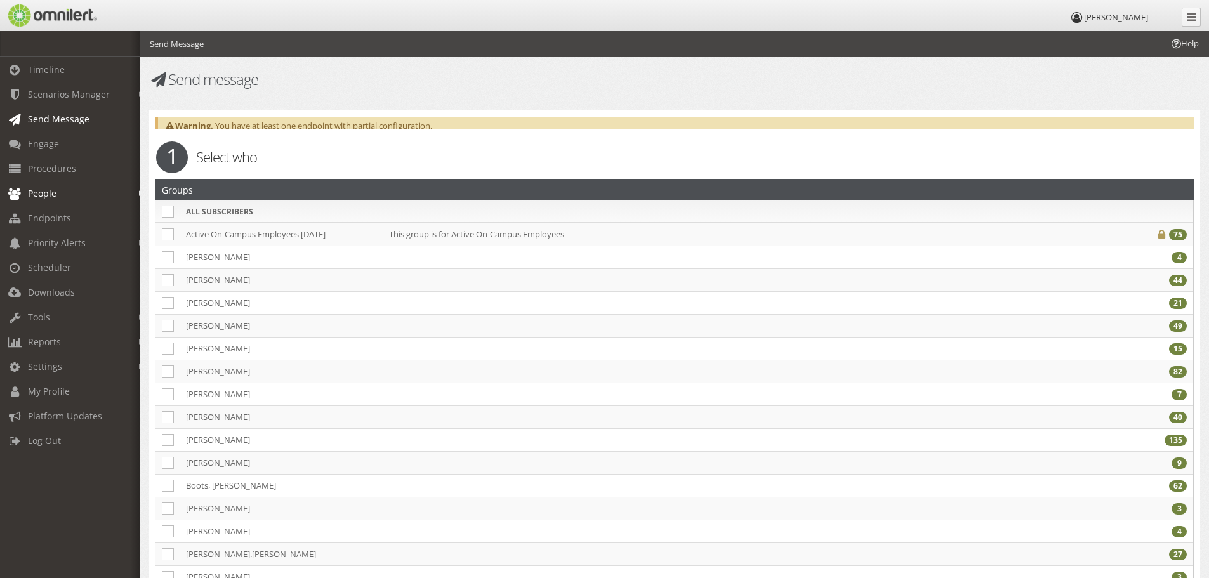
click at [47, 192] on span "People" at bounding box center [42, 193] width 29 height 12
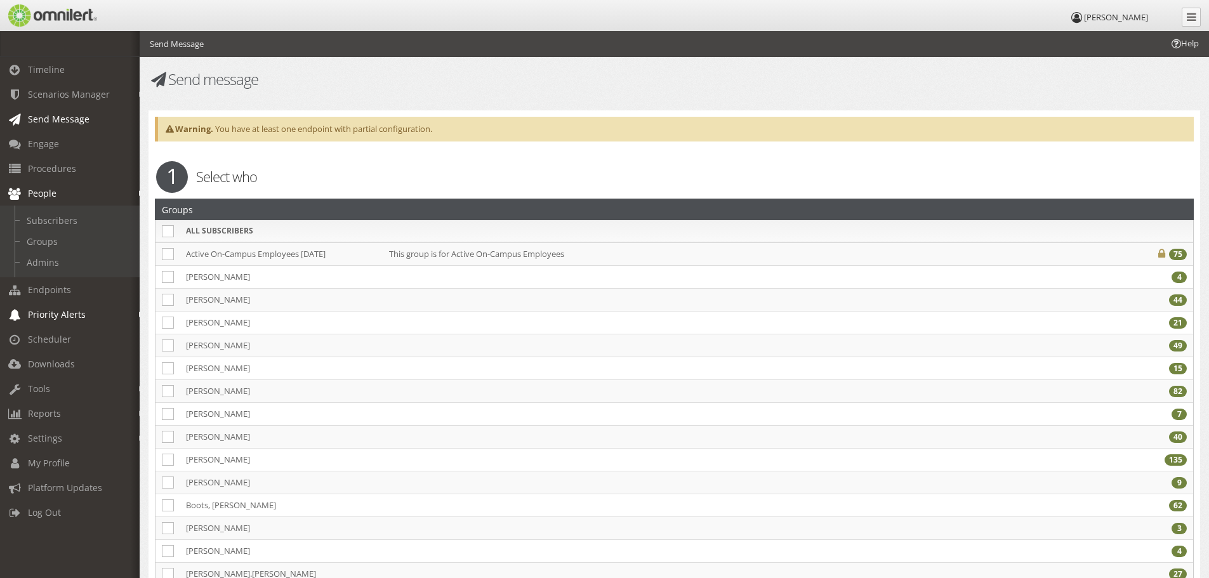
click at [43, 316] on span "Priority Alerts" at bounding box center [57, 315] width 58 height 12
click at [47, 270] on link "Panic Button Alert" at bounding box center [75, 270] width 151 height 21
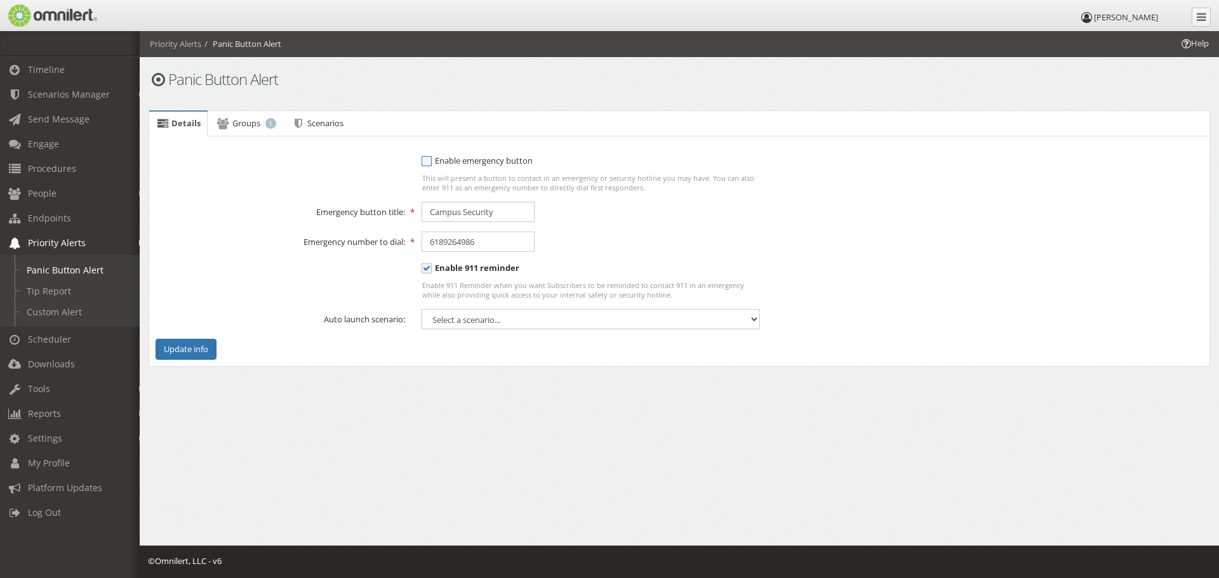
click at [485, 159] on span "Enable emergency button" at bounding box center [477, 160] width 111 height 11
click at [433, 159] on input "To enable panic button, you must select at least one group. Enable emergency bu…" at bounding box center [427, 162] width 11 height 16
checkbox input "true"
click at [176, 352] on button "Update info" at bounding box center [186, 349] width 61 height 21
